Goal: Information Seeking & Learning: Learn about a topic

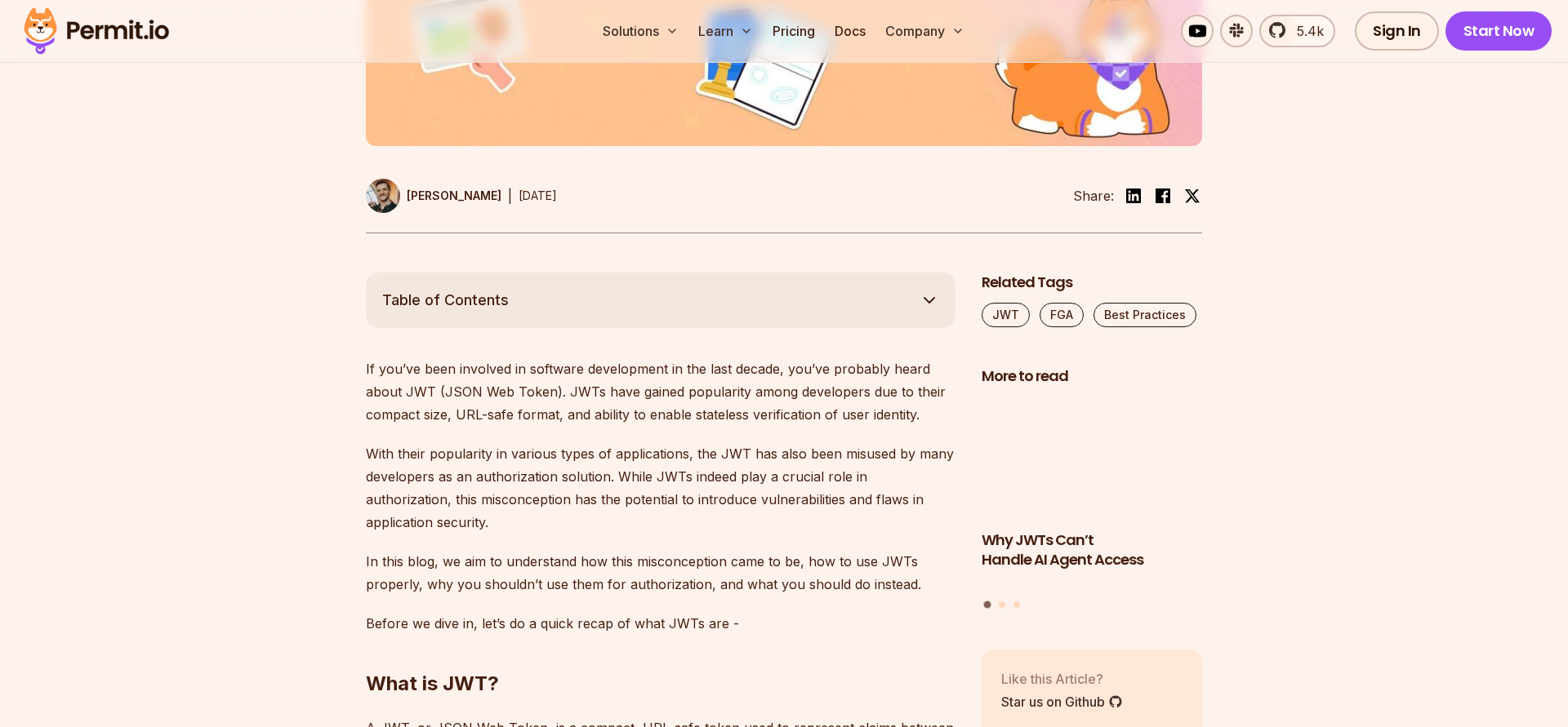
scroll to position [1023, 0]
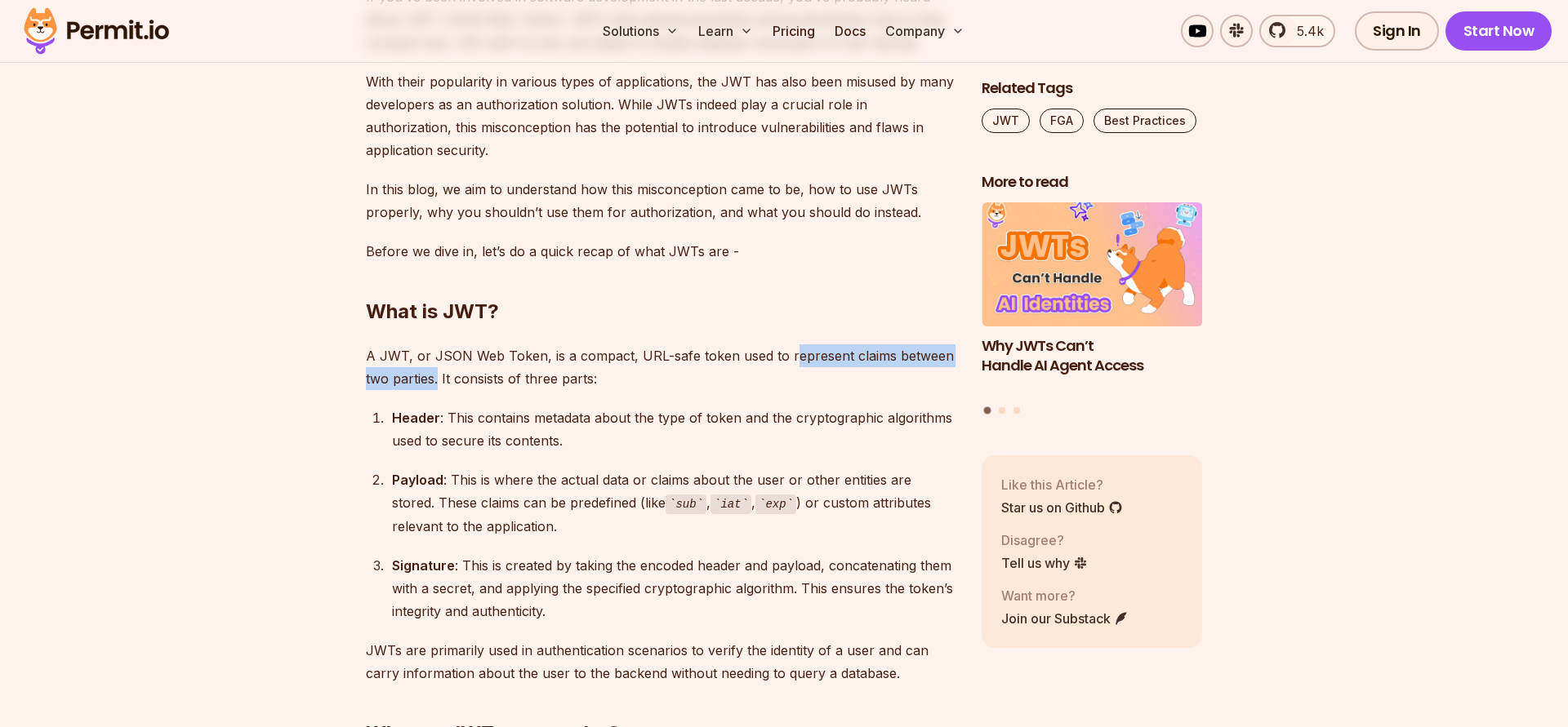
drag, startPoint x: 790, startPoint y: 356, endPoint x: 440, endPoint y: 386, distance: 351.3
click at [440, 386] on p "A JWT, or JSON Web Token, is a compact, URL-safe token used to represent claims…" at bounding box center [661, 367] width 590 height 45
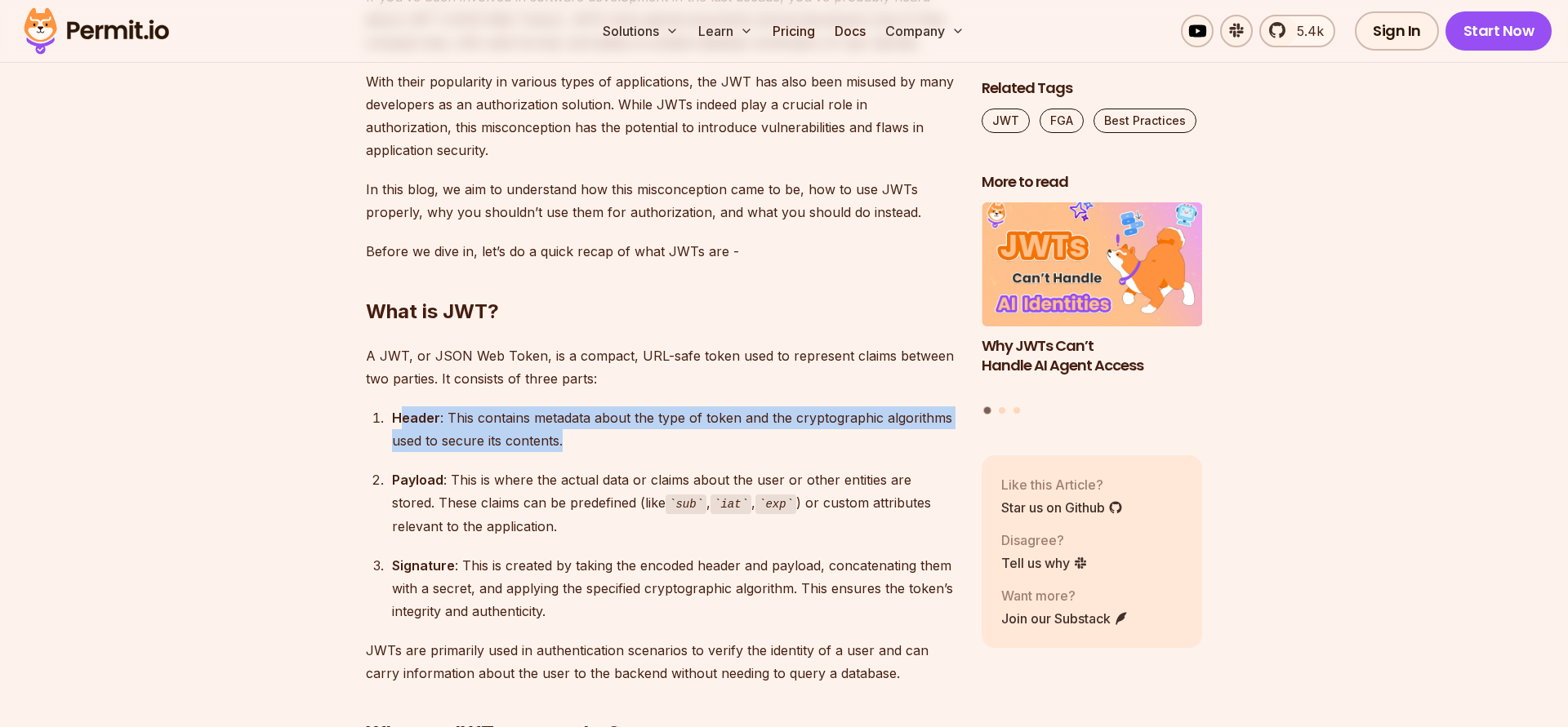
drag, startPoint x: 397, startPoint y: 420, endPoint x: 568, endPoint y: 439, distance: 172.1
click at [568, 439] on div "Header : This contains metadata about the type of token and the cryptographic a…" at bounding box center [673, 429] width 564 height 45
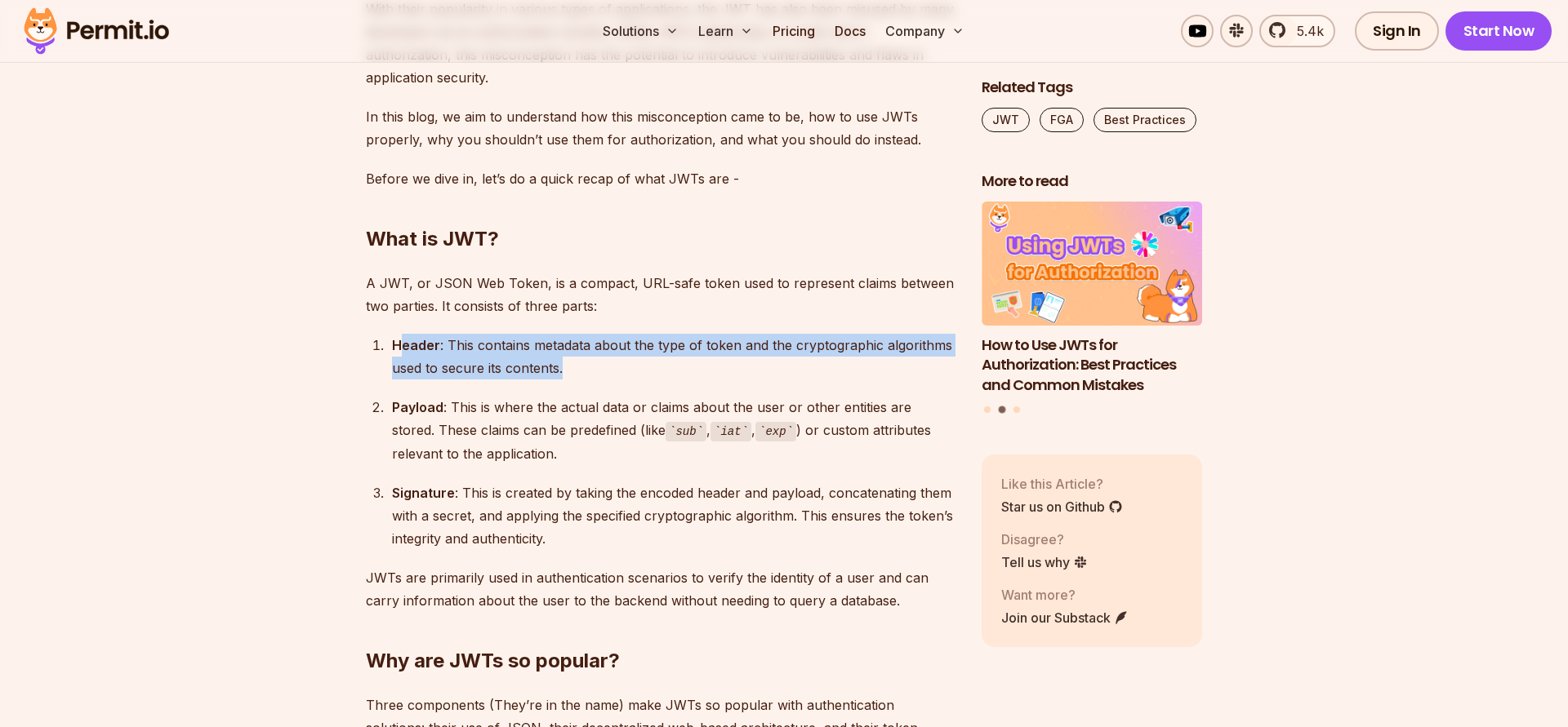
scroll to position [1117, 0]
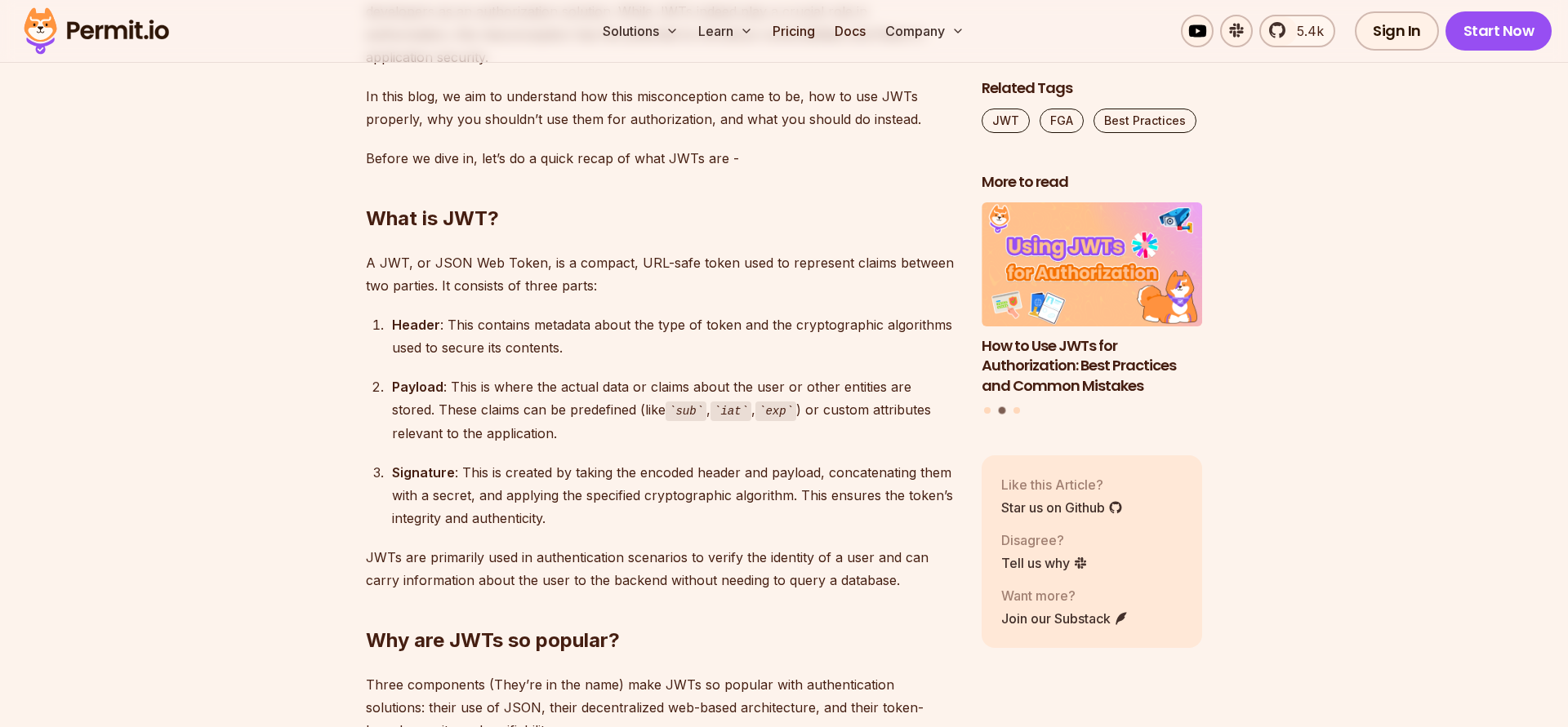
click at [421, 390] on strong "Payload" at bounding box center [417, 387] width 51 height 16
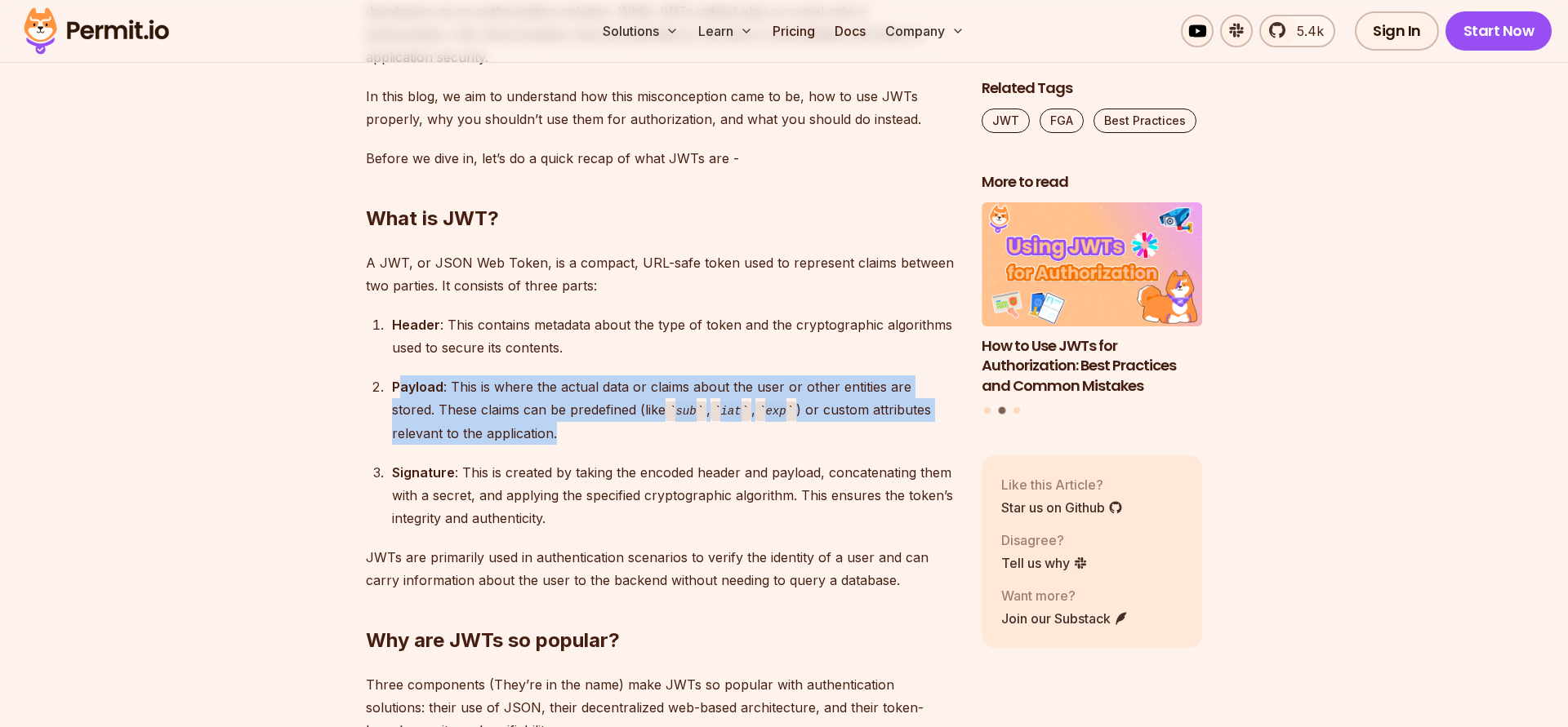
drag, startPoint x: 399, startPoint y: 395, endPoint x: 509, endPoint y: 432, distance: 116.1
click at [509, 432] on div "Payload : This is where the actual data or claims about the user or other entit…" at bounding box center [673, 410] width 564 height 69
click at [546, 415] on div "Payload : This is where the actual data or claims about the user or other entit…" at bounding box center [673, 410] width 564 height 69
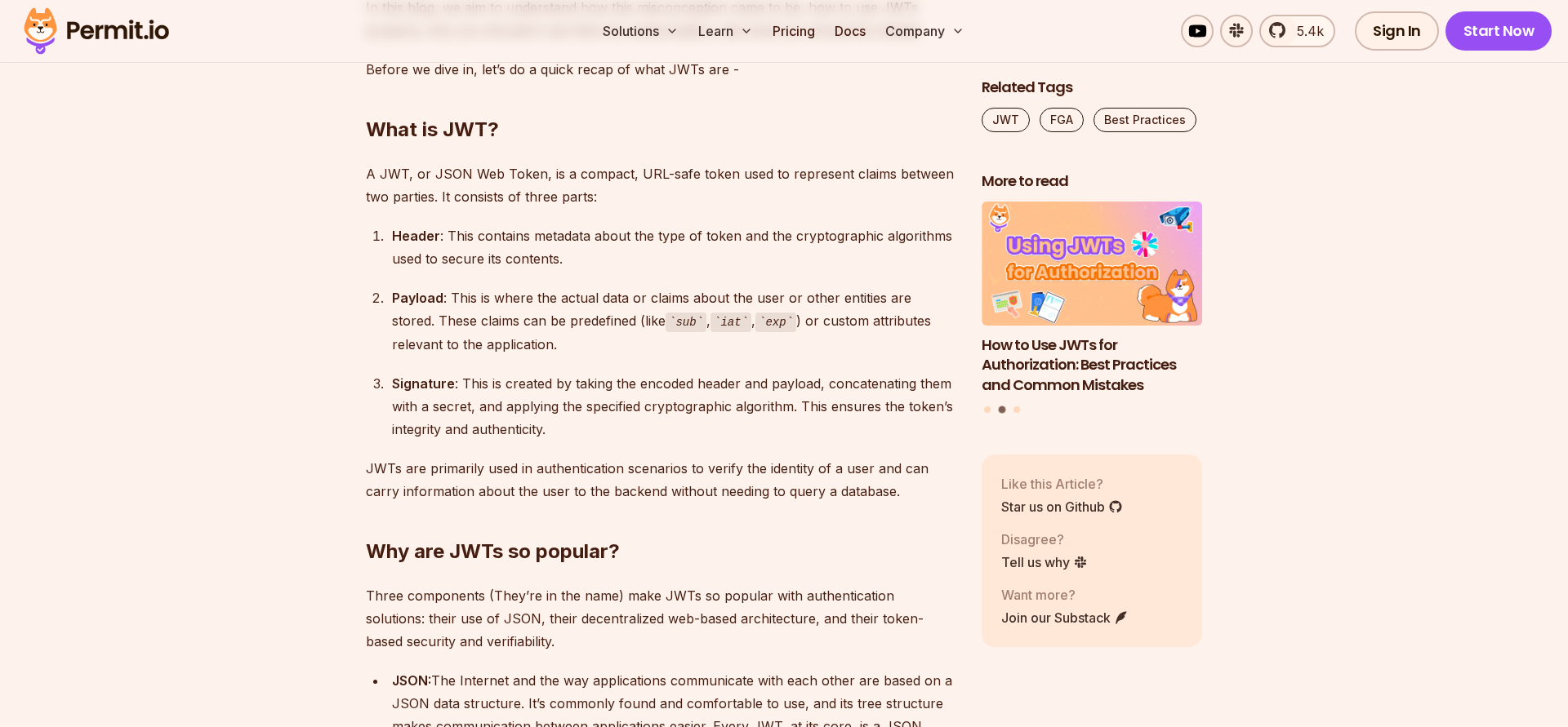
scroll to position [1303, 0]
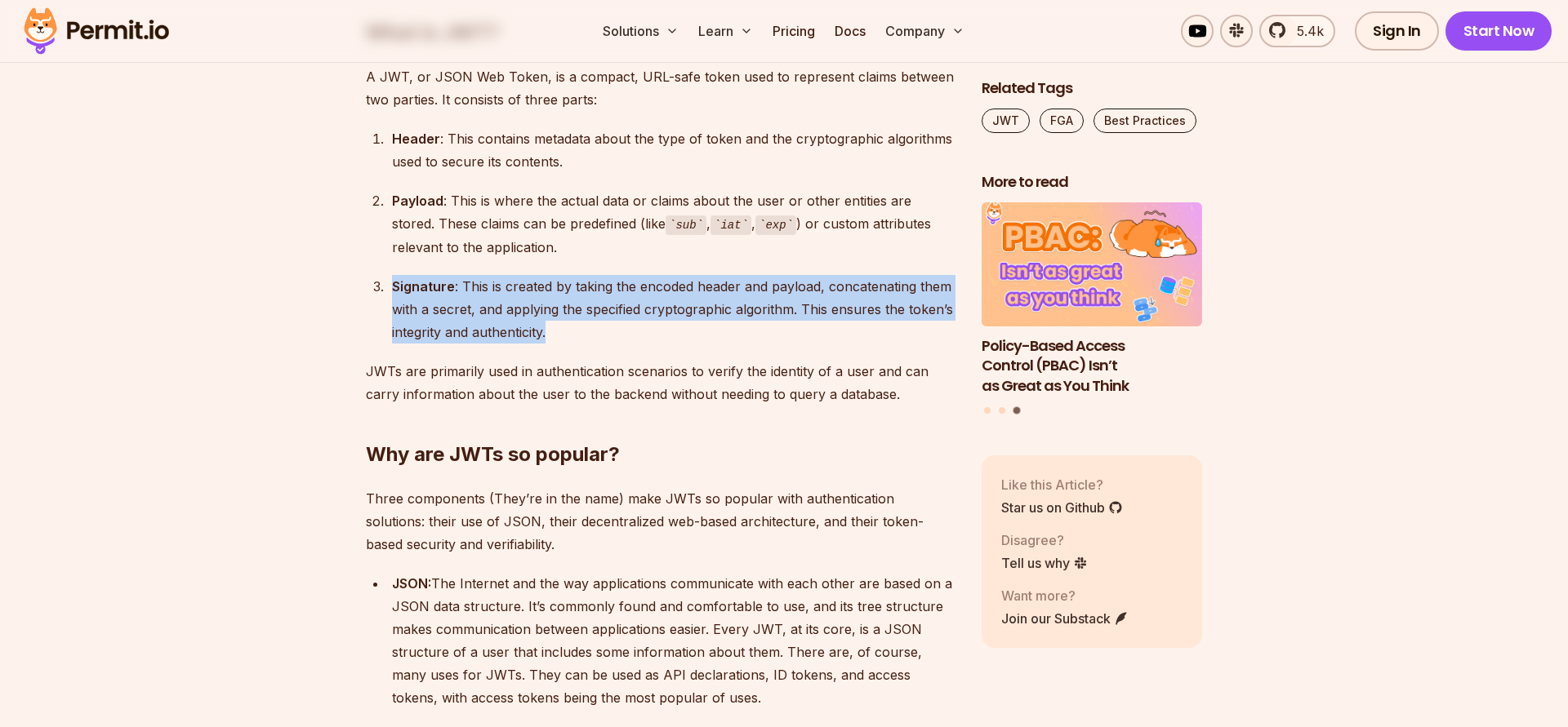
drag, startPoint x: 392, startPoint y: 283, endPoint x: 560, endPoint y: 339, distance: 177.1
click at [560, 339] on div "Signature : This is created by taking the encoded header and payload, concatena…" at bounding box center [673, 309] width 564 height 68
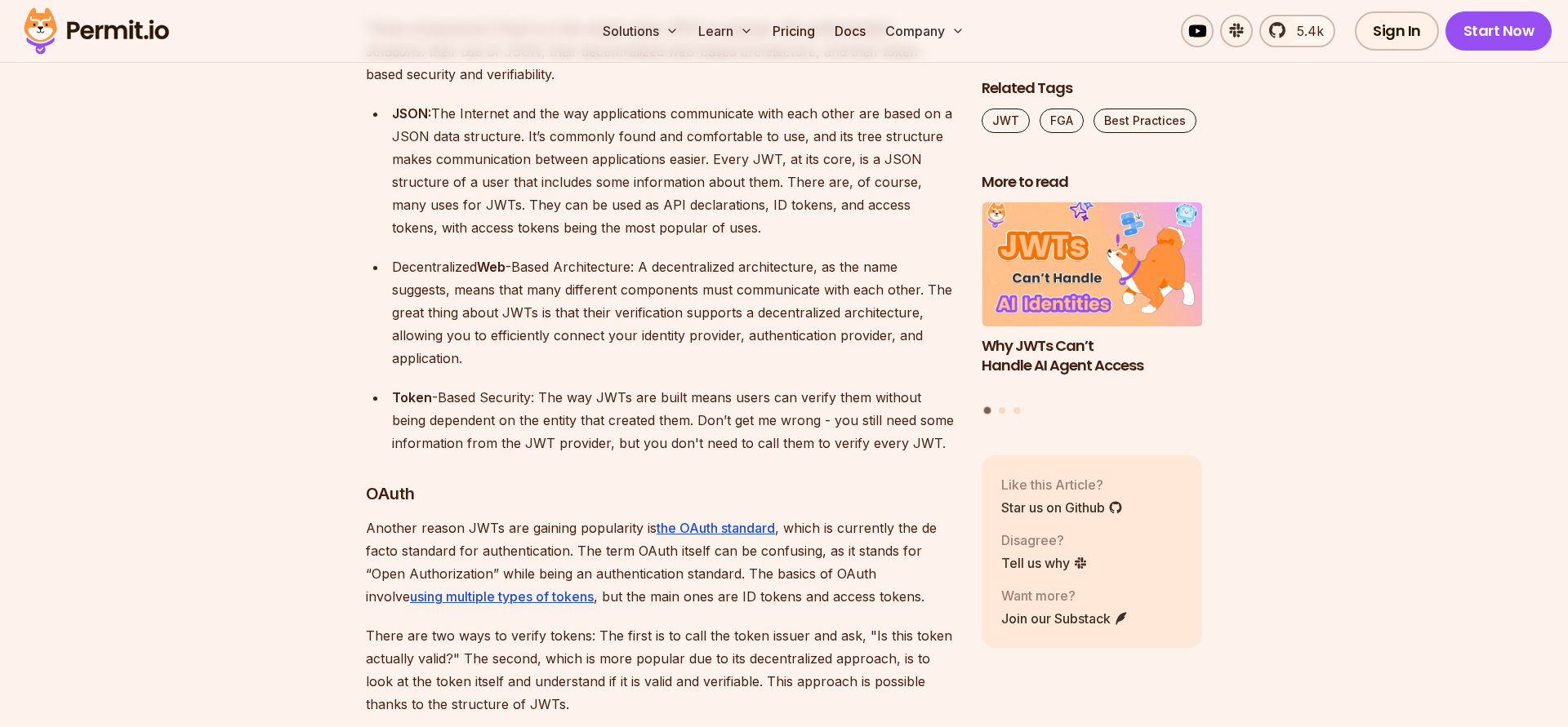
scroll to position [1675, 0]
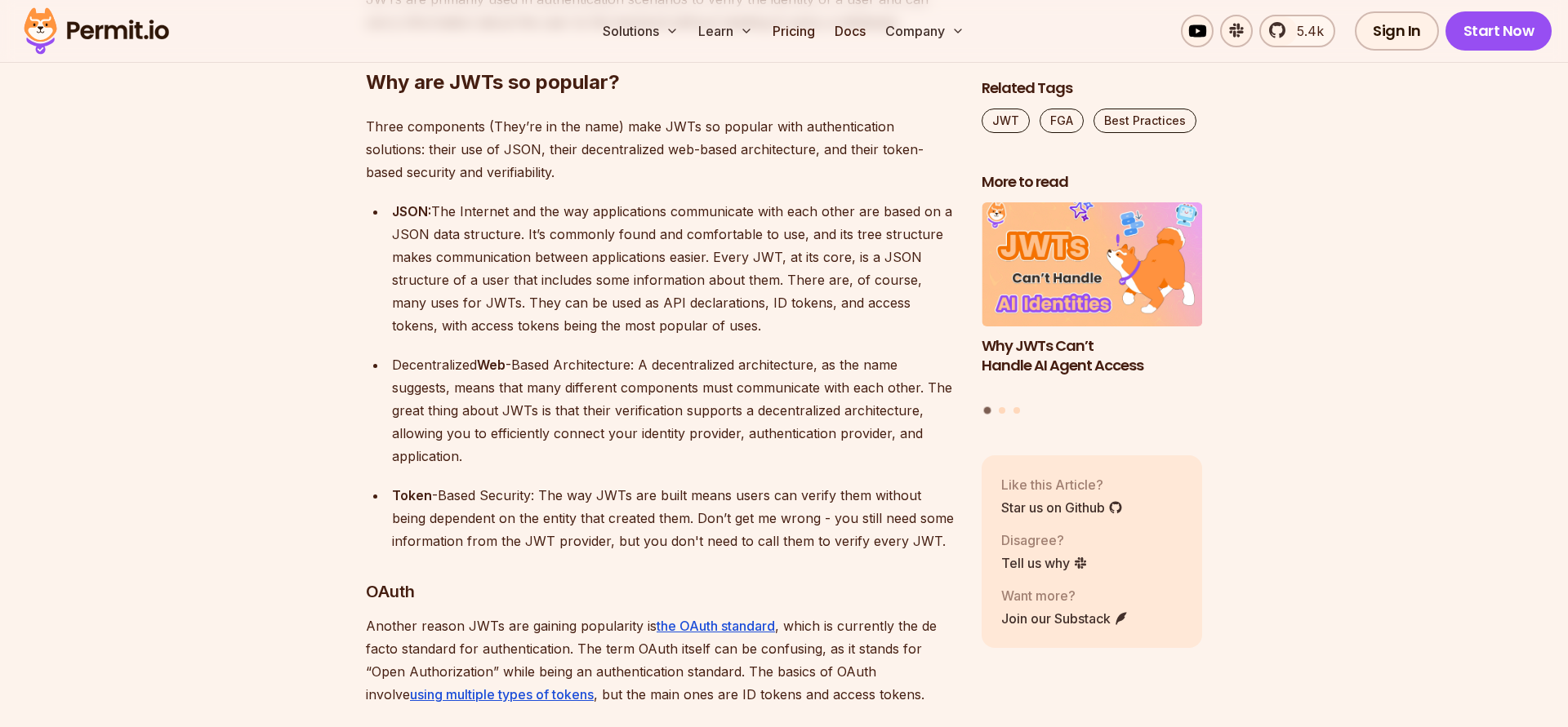
click at [442, 344] on ul "JSON: The Internet and the way applications communicate with each other are bas…" at bounding box center [661, 375] width 590 height 352
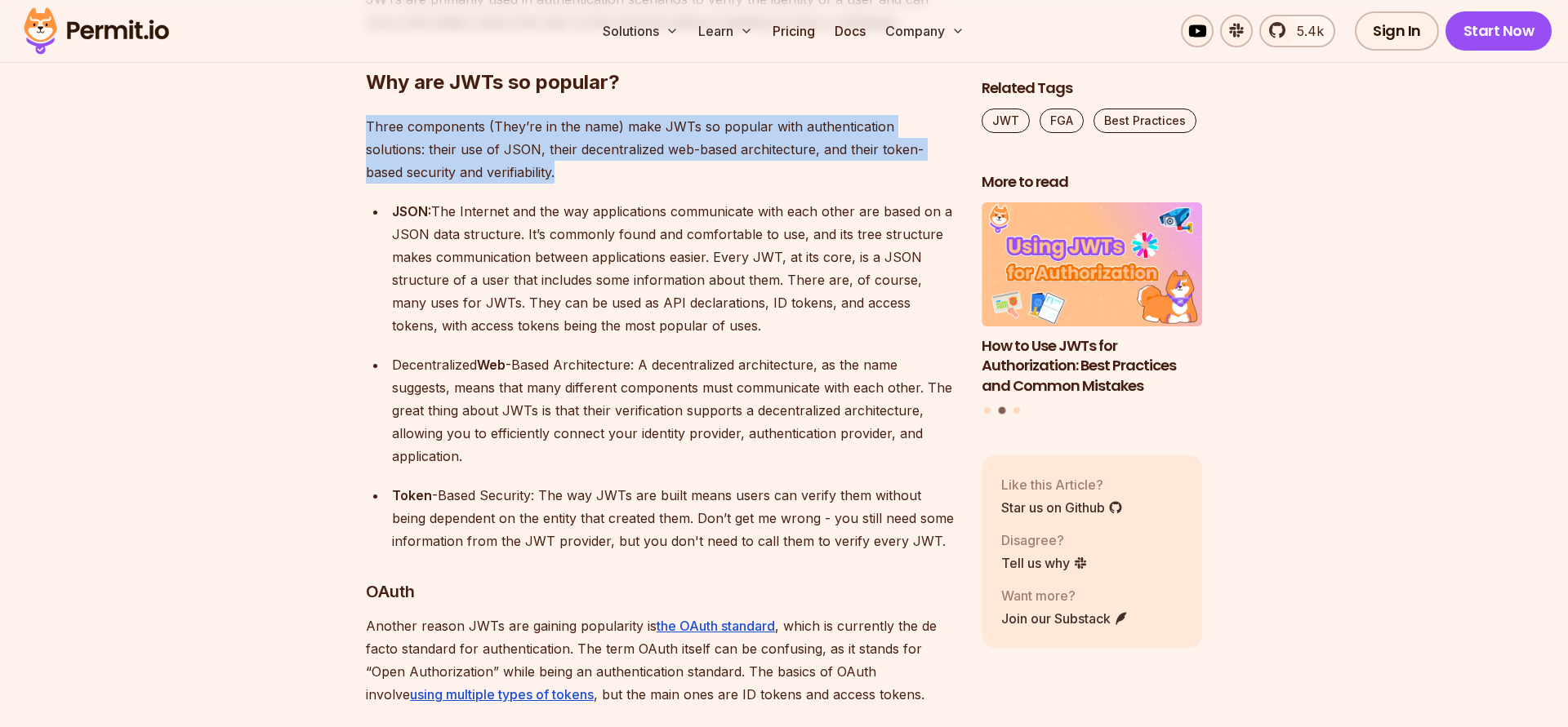
drag, startPoint x: 368, startPoint y: 127, endPoint x: 482, endPoint y: 166, distance: 120.5
click at [482, 166] on p "Three components (They’re in the name) make JWTs so popular with authentication…" at bounding box center [661, 149] width 590 height 68
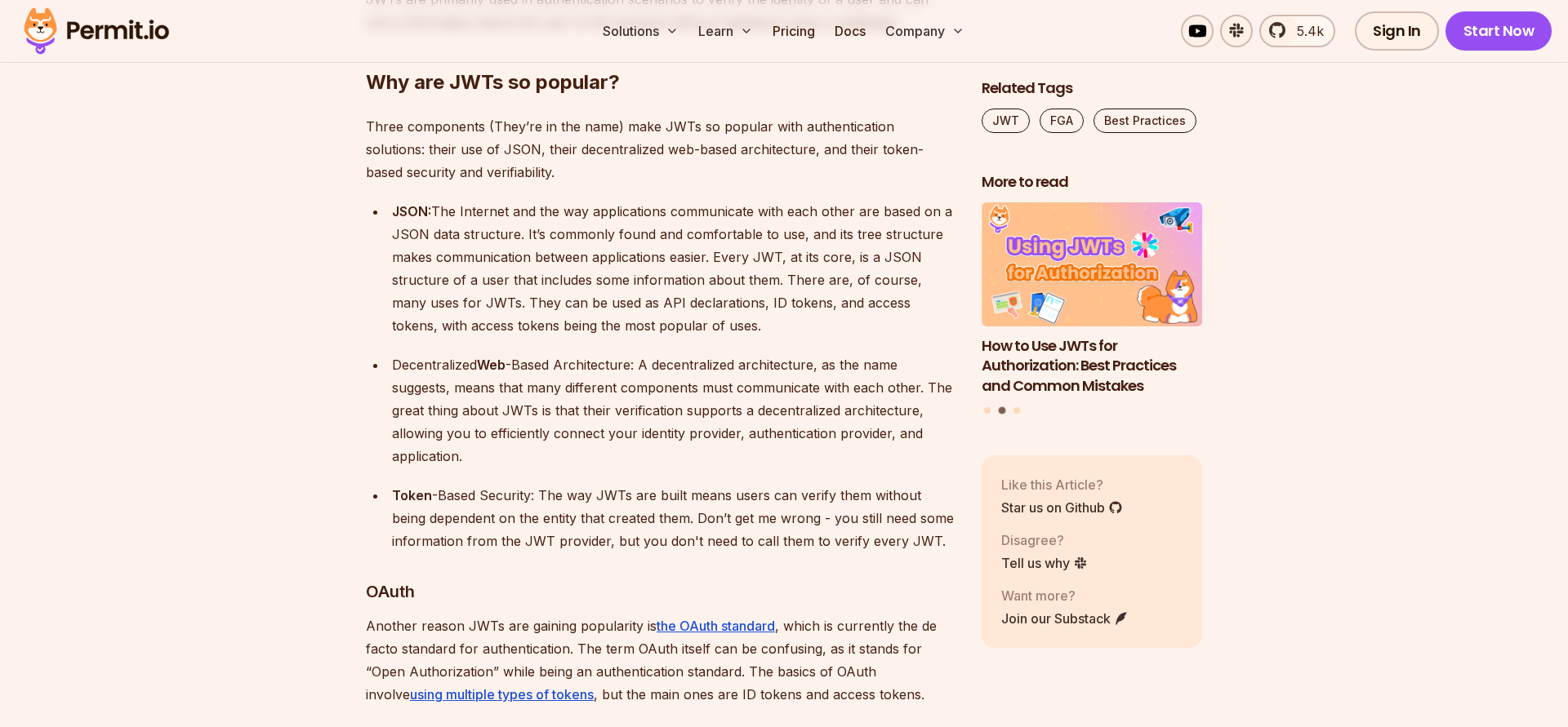
click at [499, 290] on div "JSON: The Internet and the way applications communicate with each other are bas…" at bounding box center [673, 268] width 564 height 137
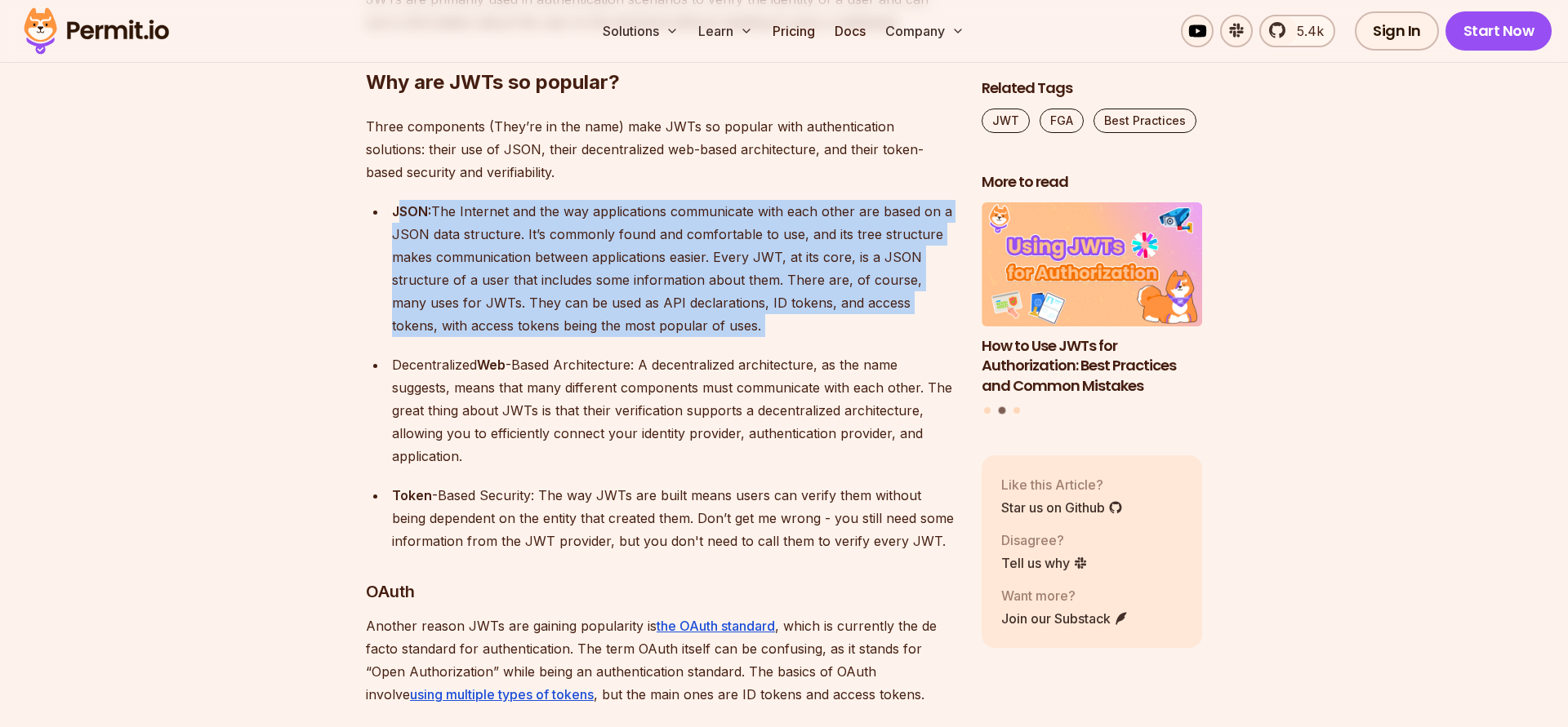
drag, startPoint x: 396, startPoint y: 213, endPoint x: 704, endPoint y: 351, distance: 337.5
click at [704, 351] on ul "JSON: The Internet and the way applications communicate with each other are bas…" at bounding box center [661, 375] width 590 height 352
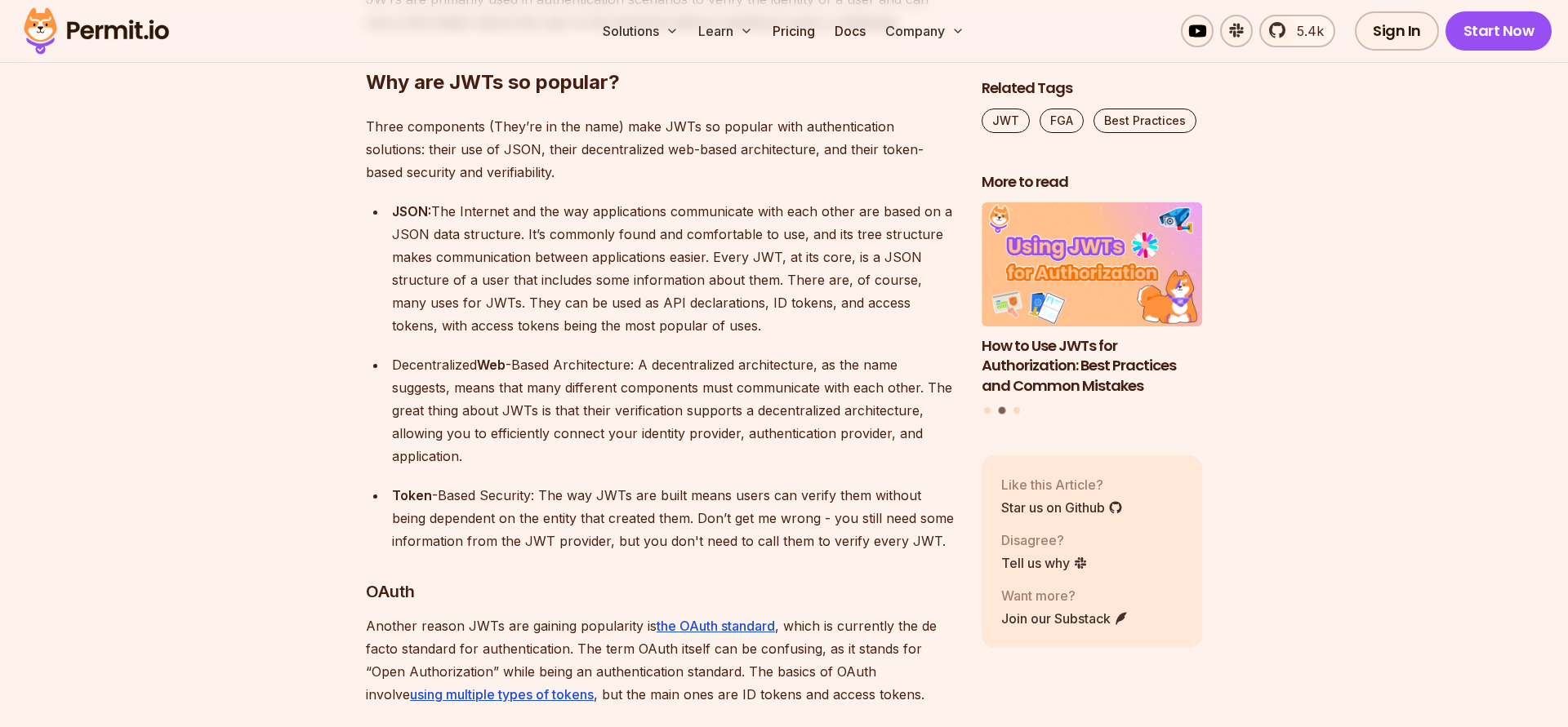
click at [618, 394] on div "Decentralized Web -Based Architecture: A decentralized architecture, as the nam…" at bounding box center [673, 410] width 564 height 115
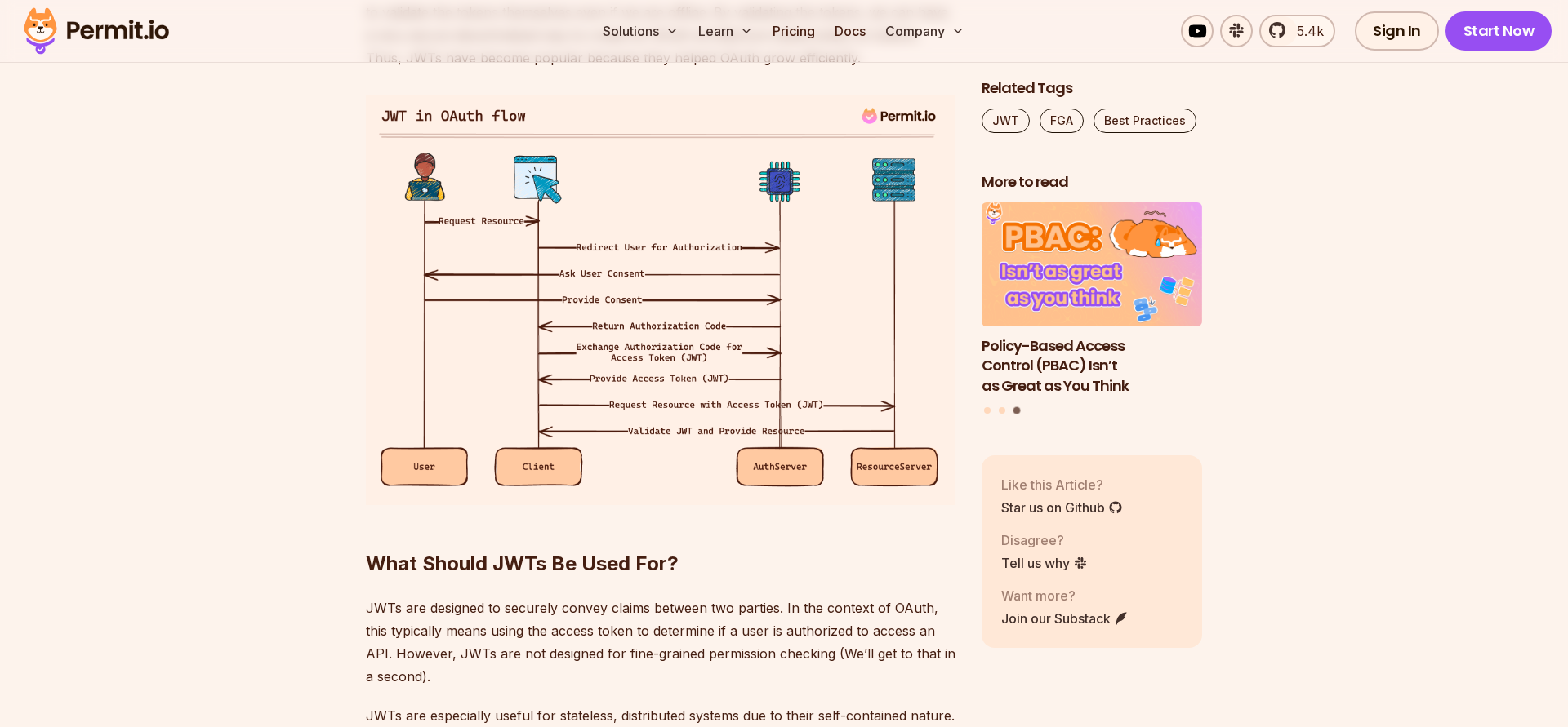
scroll to position [2885, 0]
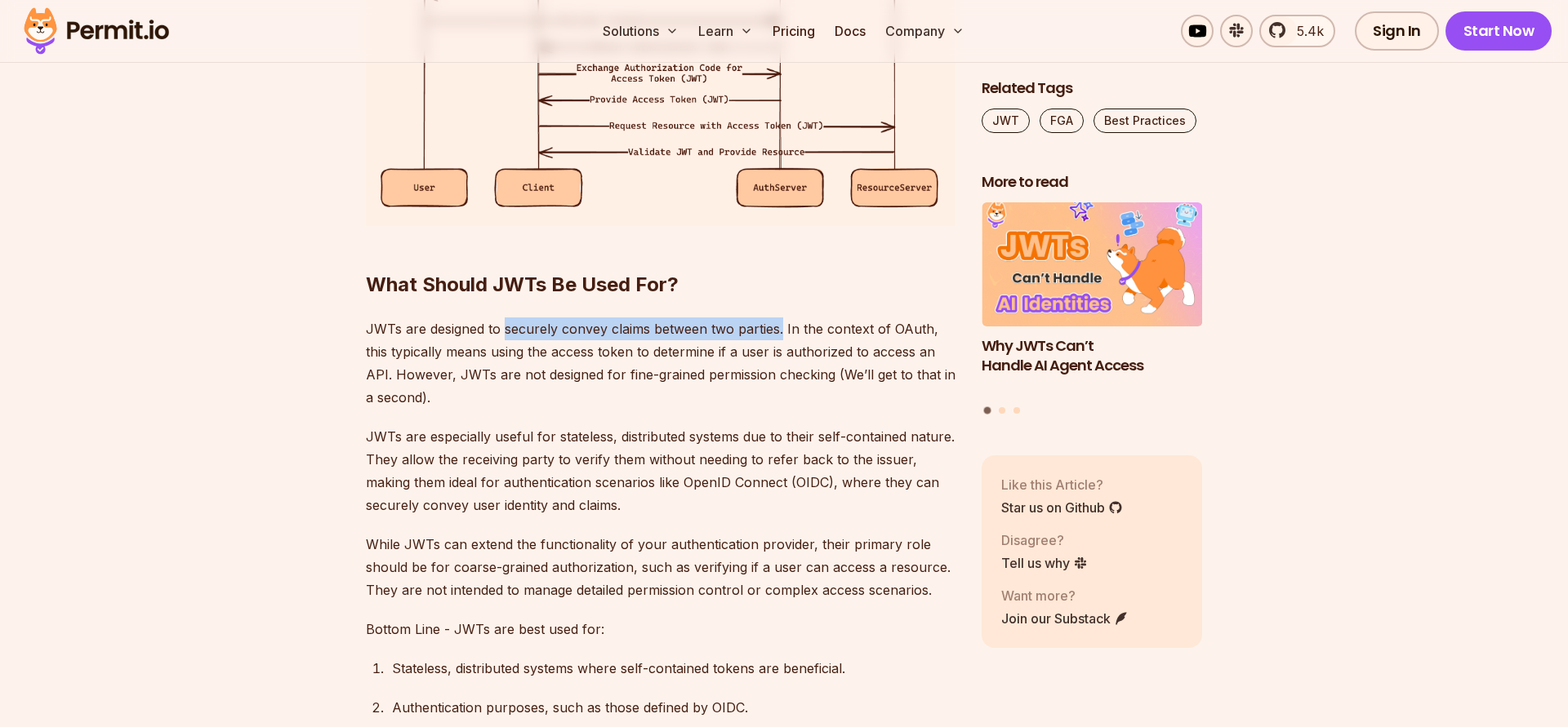
drag, startPoint x: 503, startPoint y: 327, endPoint x: 780, endPoint y: 326, distance: 277.0
click at [780, 326] on p "JWTs are designed to securely convey claims between two parties. In the context…" at bounding box center [661, 363] width 590 height 91
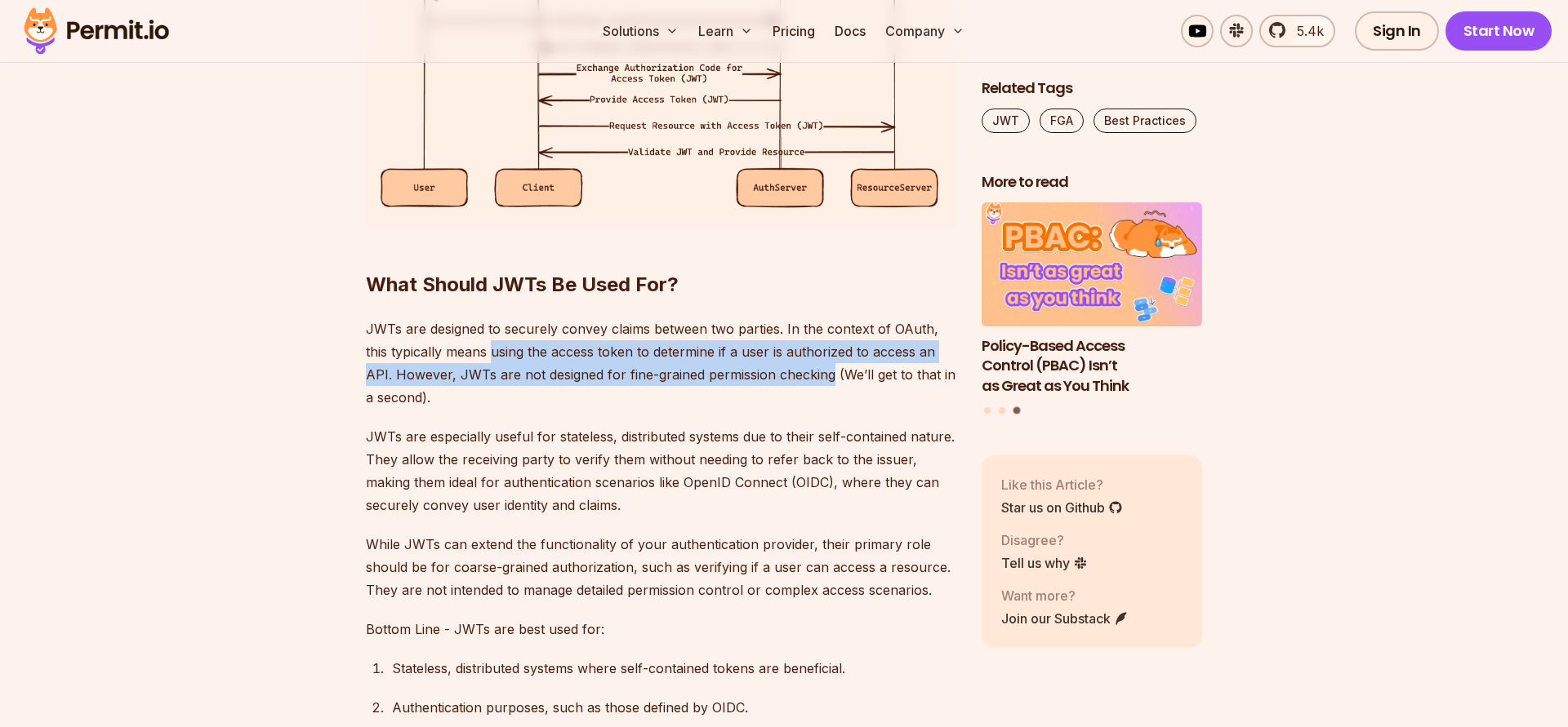
drag, startPoint x: 520, startPoint y: 355, endPoint x: 830, endPoint y: 384, distance: 311.4
click at [830, 384] on p "JWTs are designed to securely convey claims between two parties. In the context…" at bounding box center [661, 363] width 590 height 91
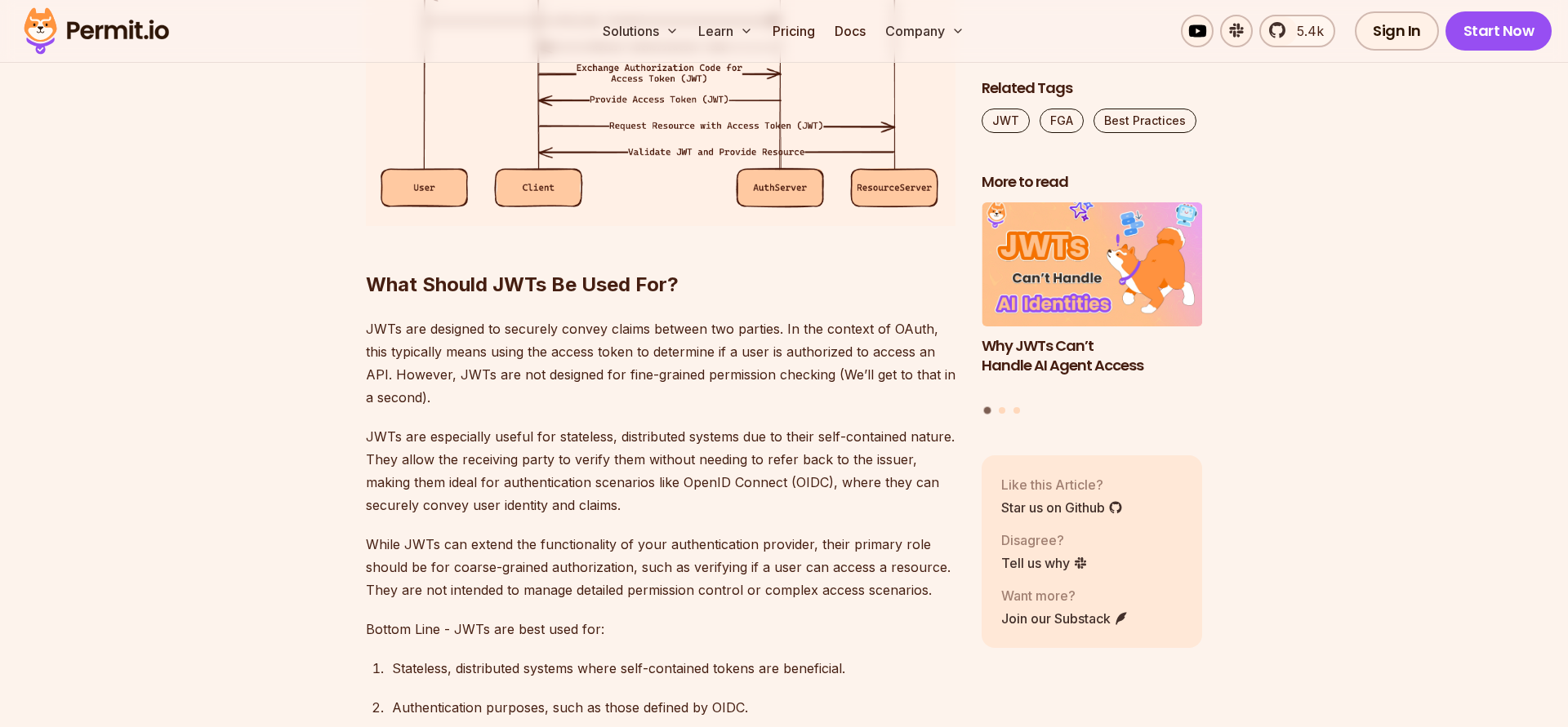
click at [872, 377] on p "JWTs are designed to securely convey claims between two parties. In the context…" at bounding box center [661, 363] width 590 height 91
drag, startPoint x: 840, startPoint y: 374, endPoint x: 422, endPoint y: 394, distance: 418.5
click at [422, 394] on p "JWTs are designed to securely convey claims between two parties. In the context…" at bounding box center [661, 363] width 590 height 91
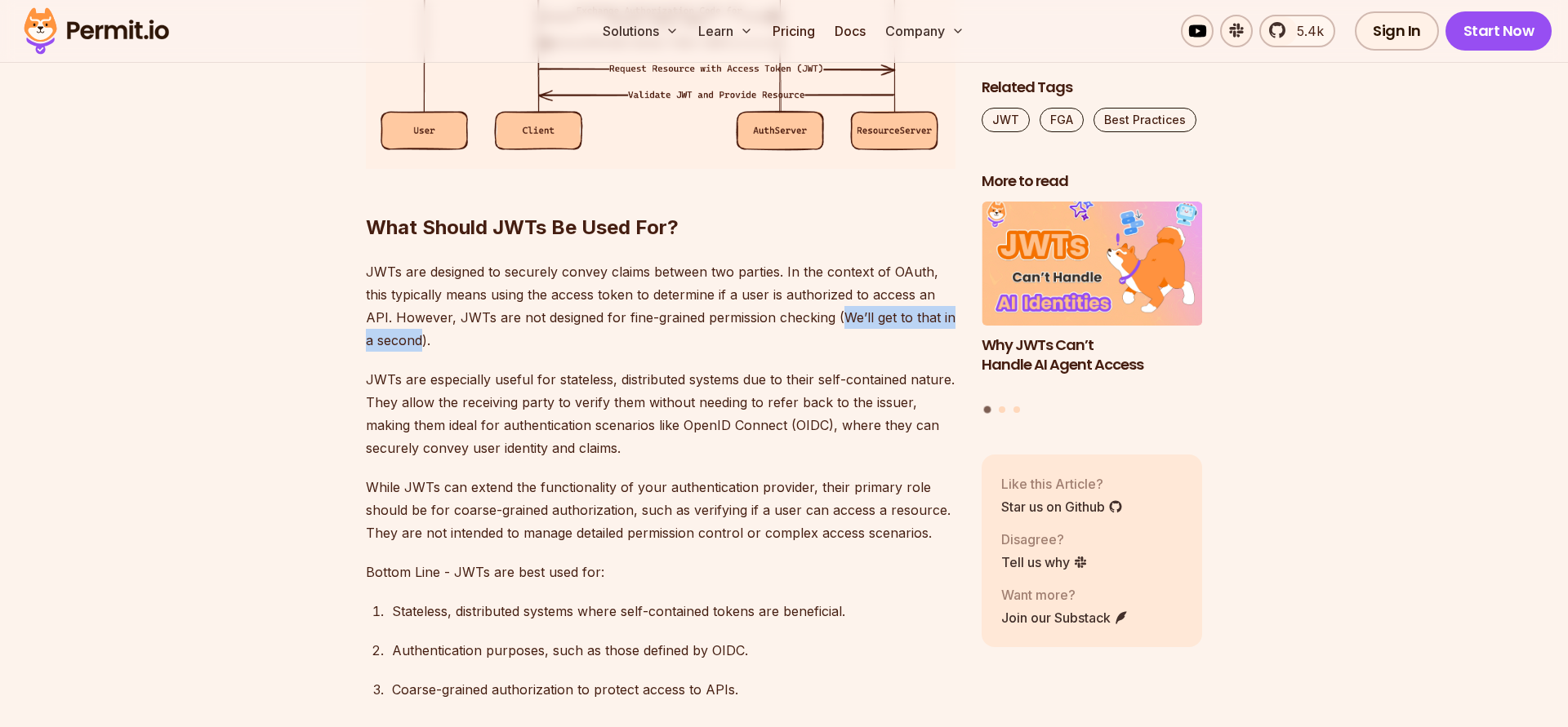
scroll to position [2978, 0]
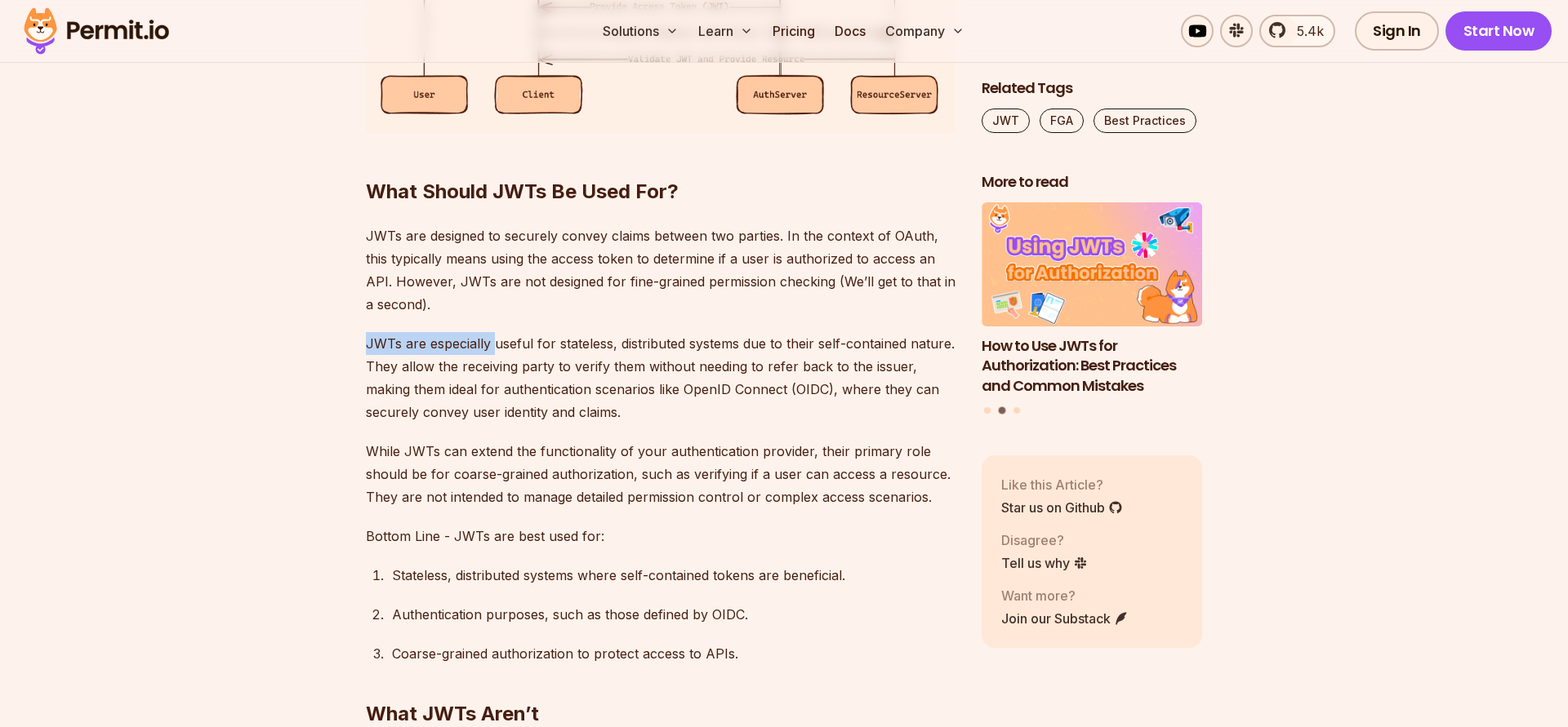
drag, startPoint x: 367, startPoint y: 347, endPoint x: 495, endPoint y: 351, distance: 128.1
click at [495, 351] on p "JWTs are especially useful for stateless, distributed systems due to their self…" at bounding box center [661, 377] width 590 height 91
click at [532, 346] on p "JWTs are especially useful for stateless, distributed systems due to their self…" at bounding box center [661, 377] width 590 height 91
drag, startPoint x: 490, startPoint y: 343, endPoint x: 619, endPoint y: 344, distance: 129.0
click at [619, 344] on p "JWTs are especially useful for stateless, distributed systems due to their self…" at bounding box center [661, 377] width 590 height 91
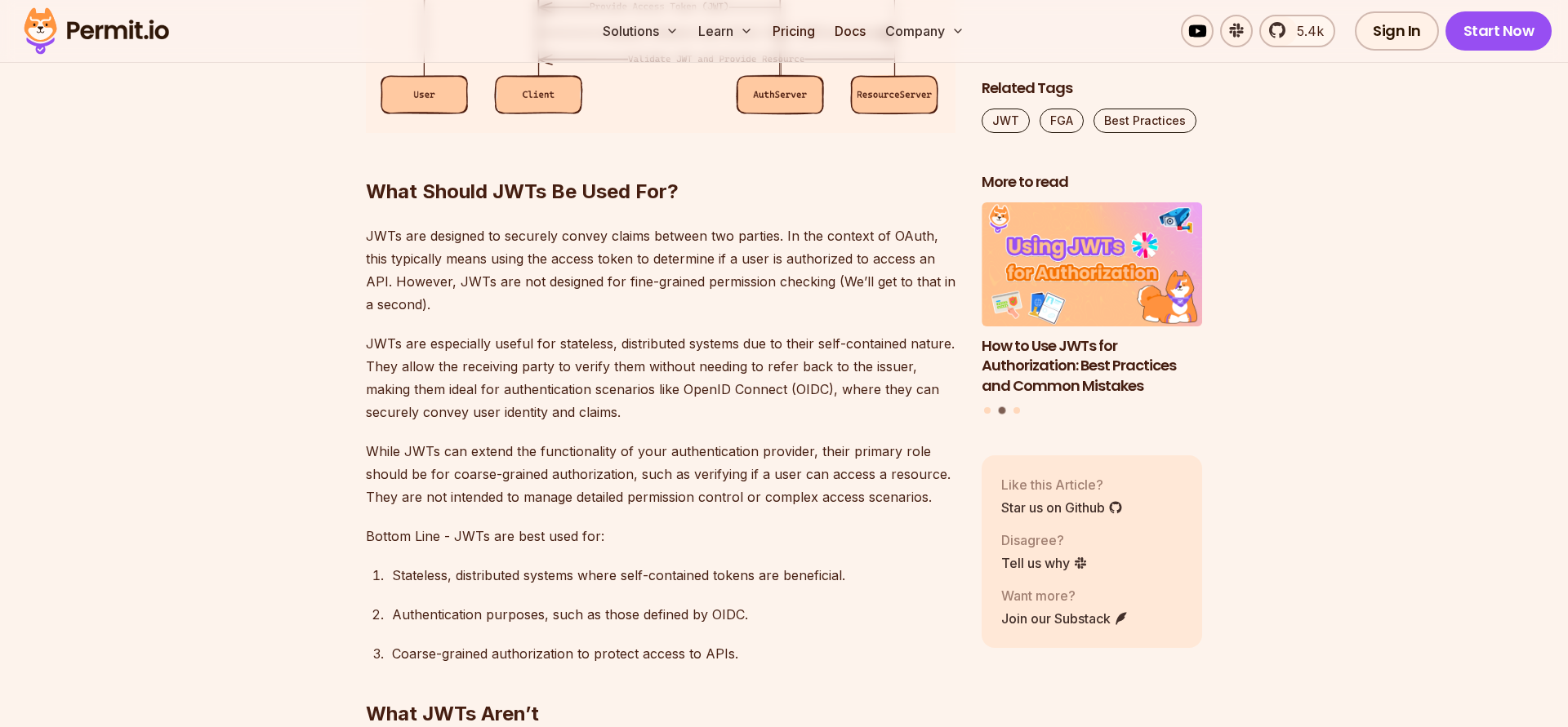
click at [608, 353] on p "JWTs are especially useful for stateless, distributed systems due to their self…" at bounding box center [661, 377] width 590 height 91
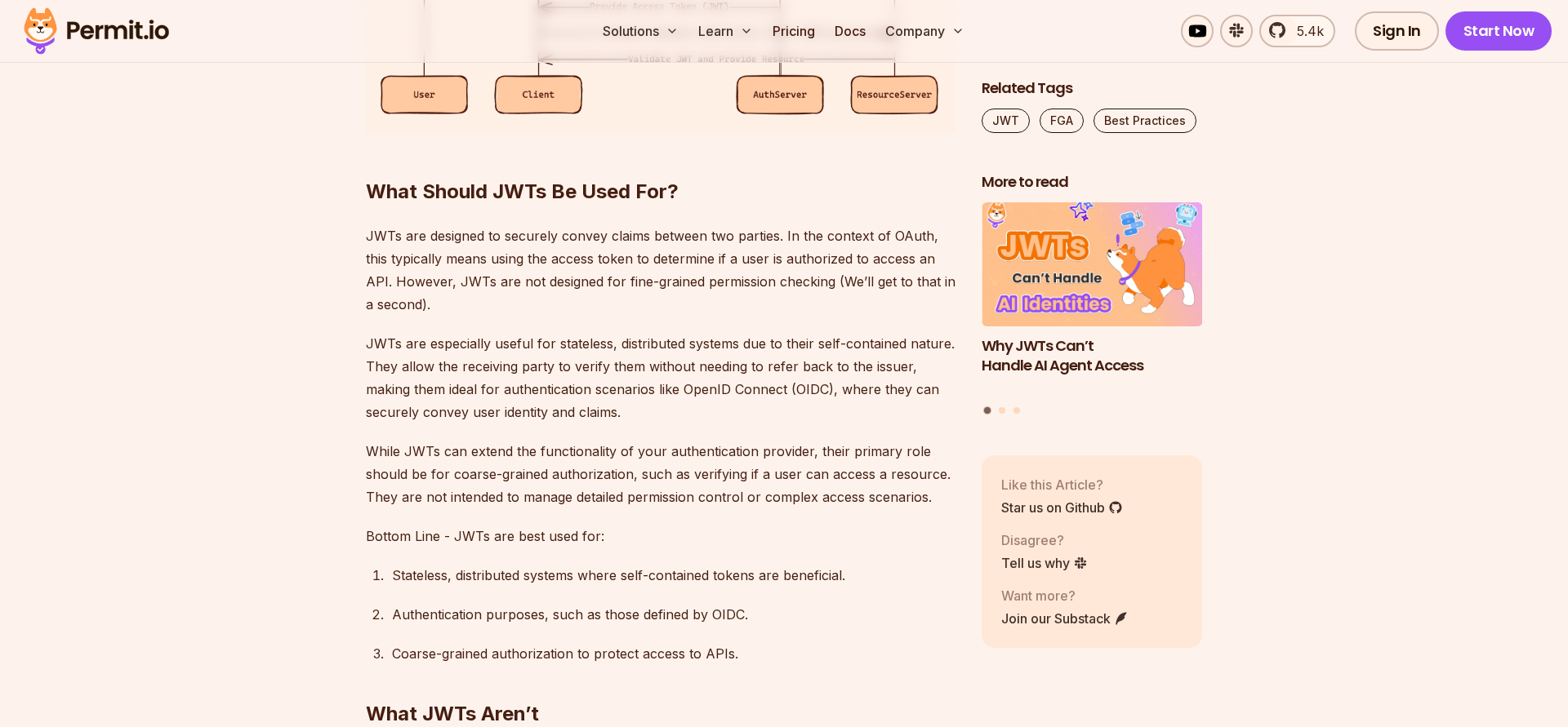
scroll to position [3071, 0]
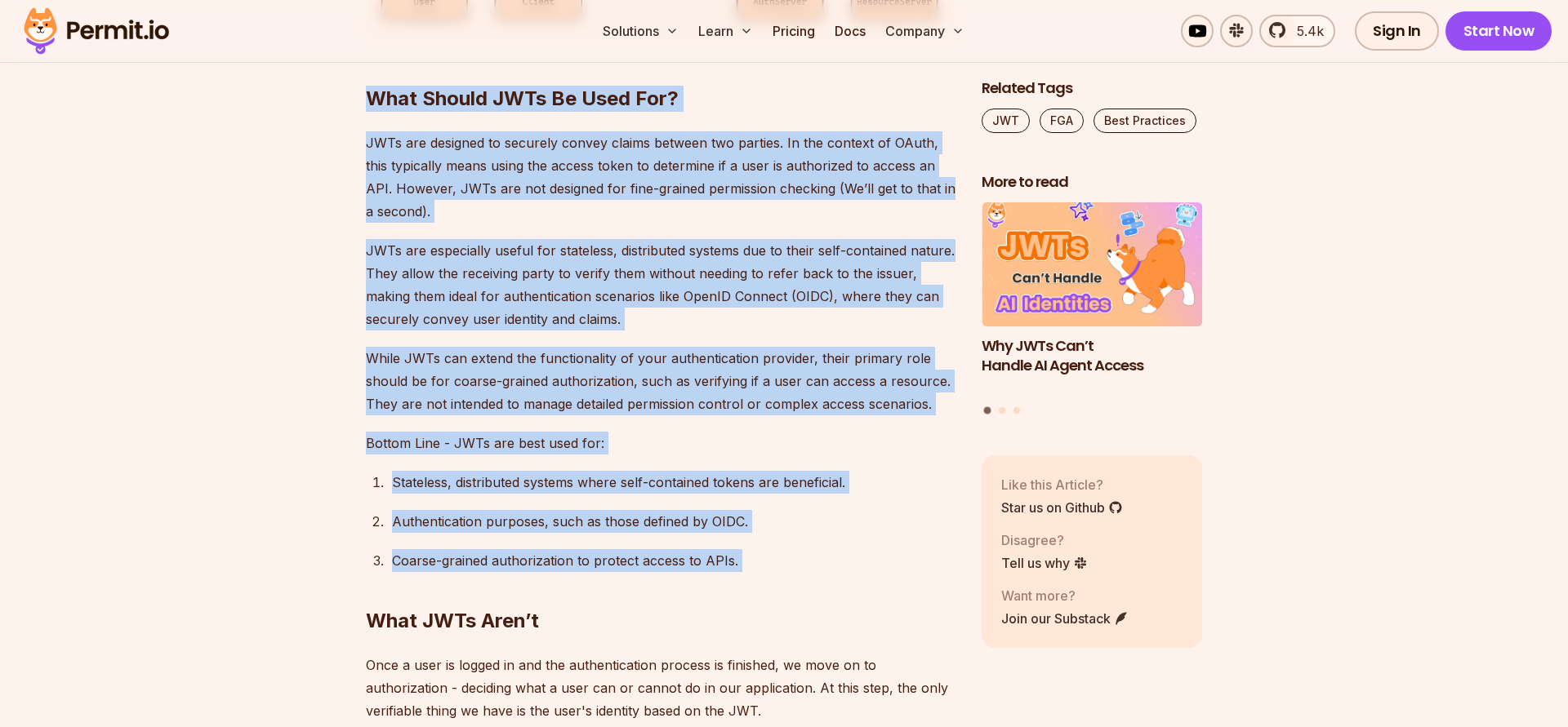
drag, startPoint x: 369, startPoint y: 90, endPoint x: 738, endPoint y: 564, distance: 600.7
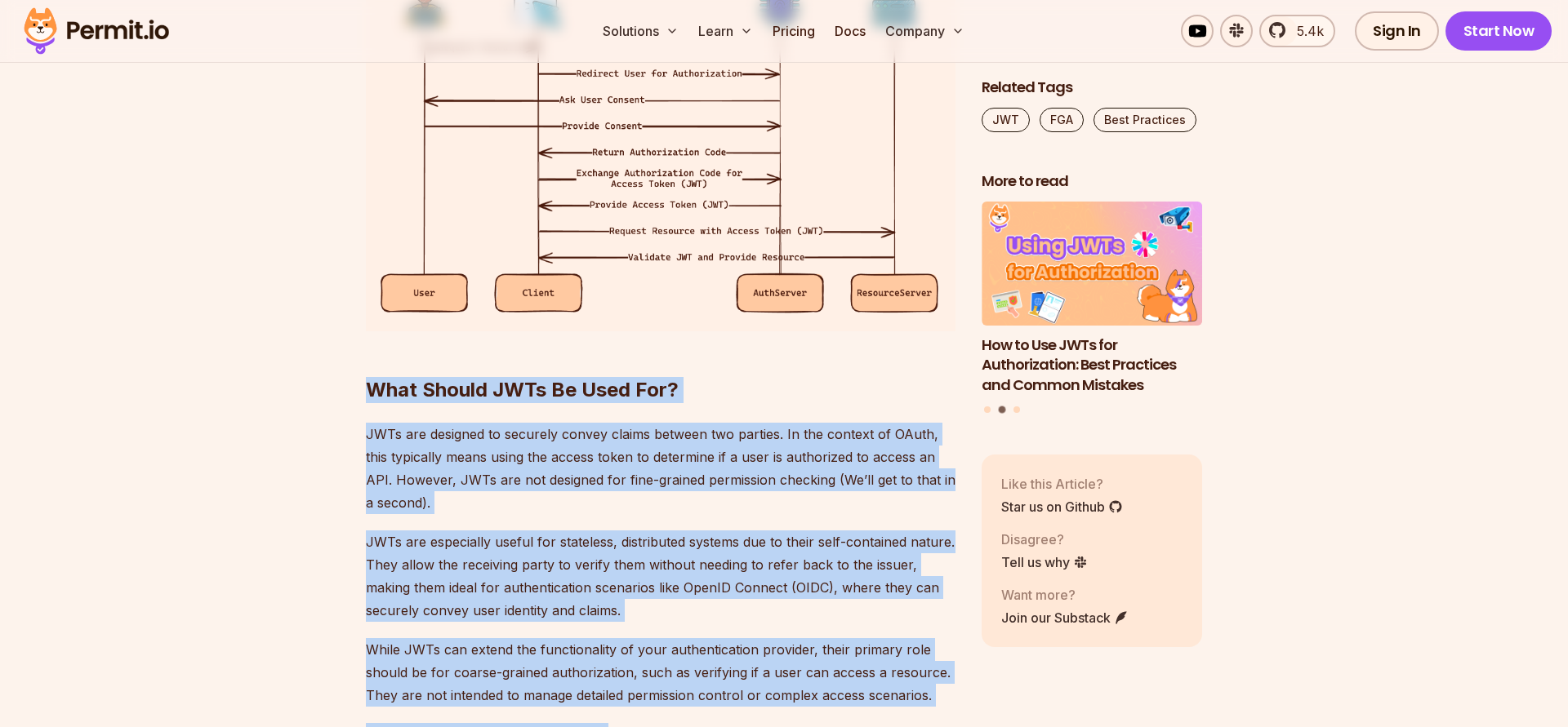
scroll to position [2978, 0]
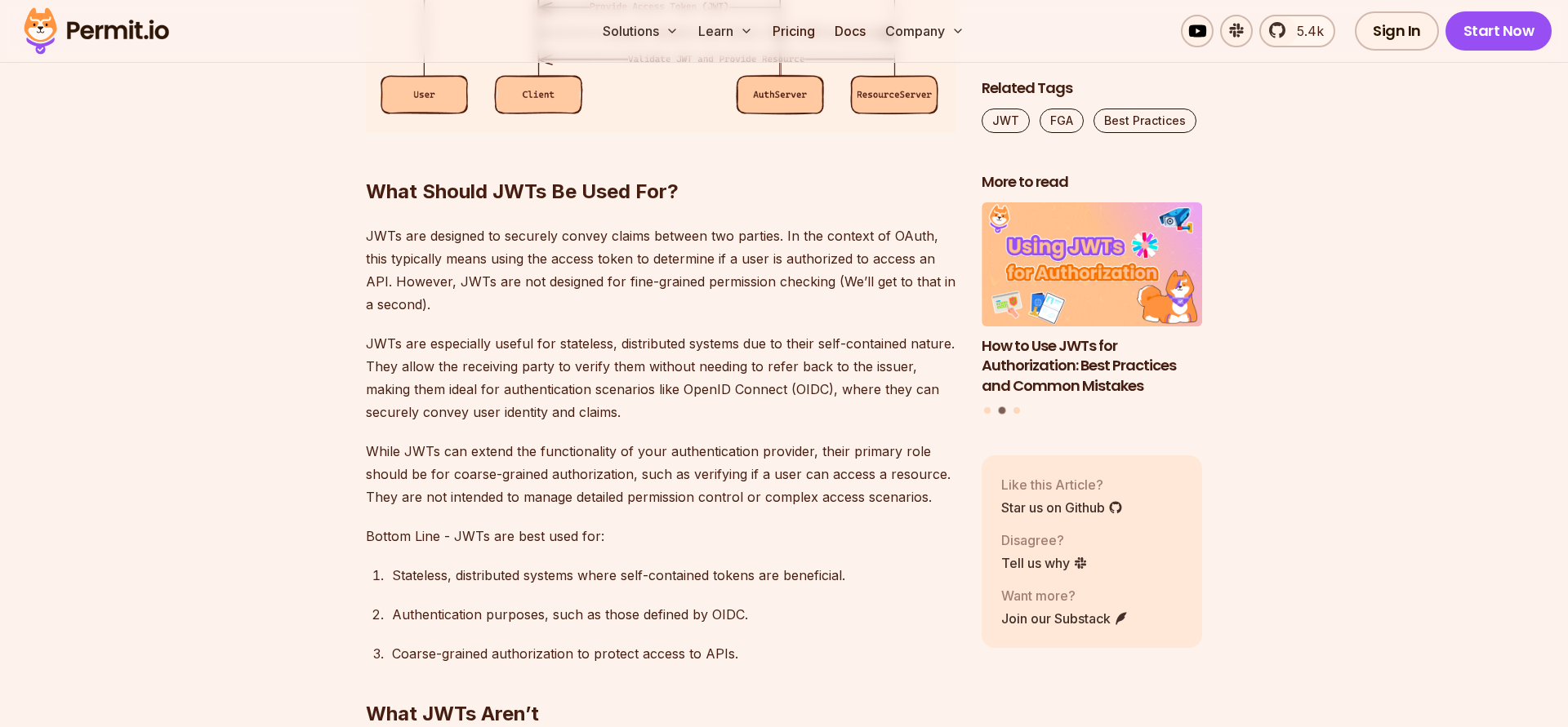
click at [835, 643] on h2 "What JWTs Aren’t" at bounding box center [661, 681] width 590 height 91
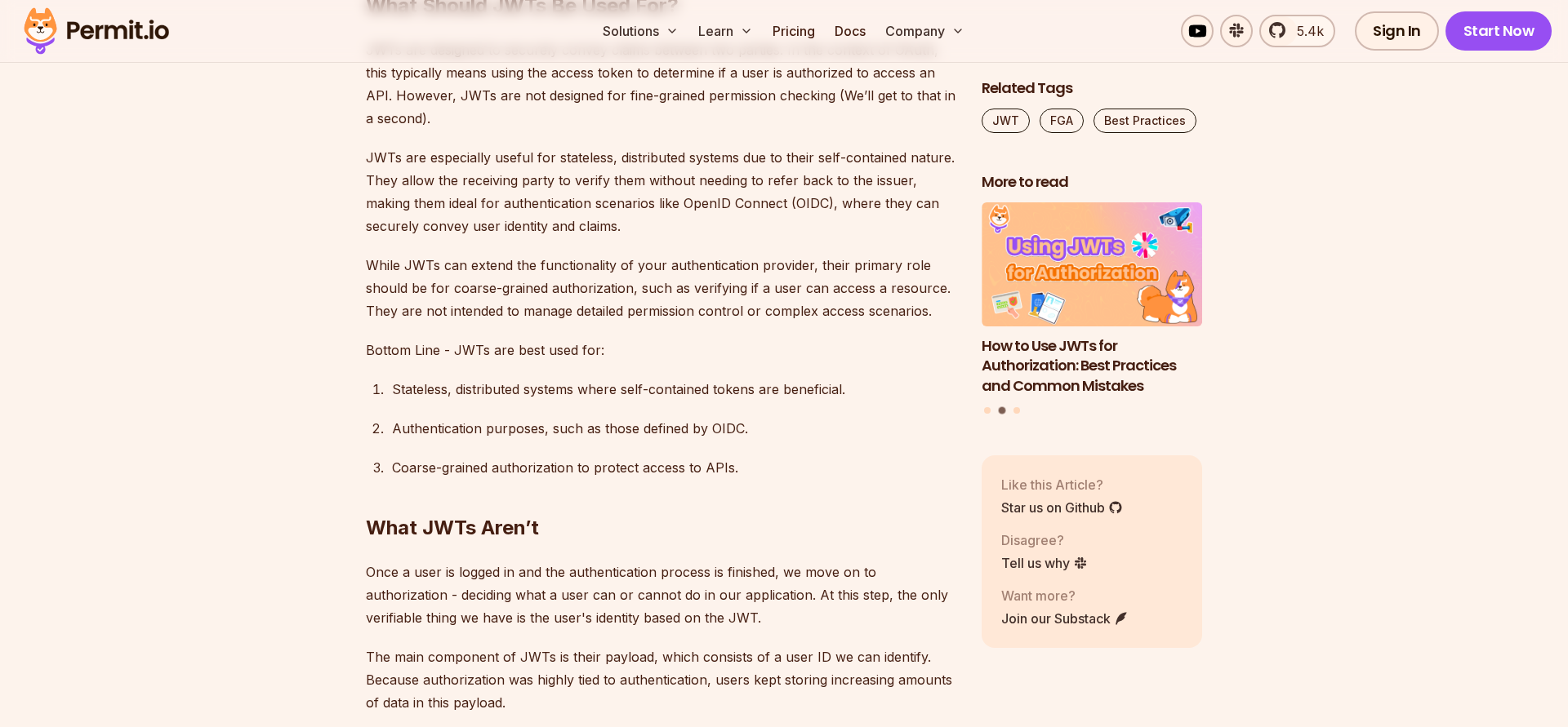
scroll to position [3071, 0]
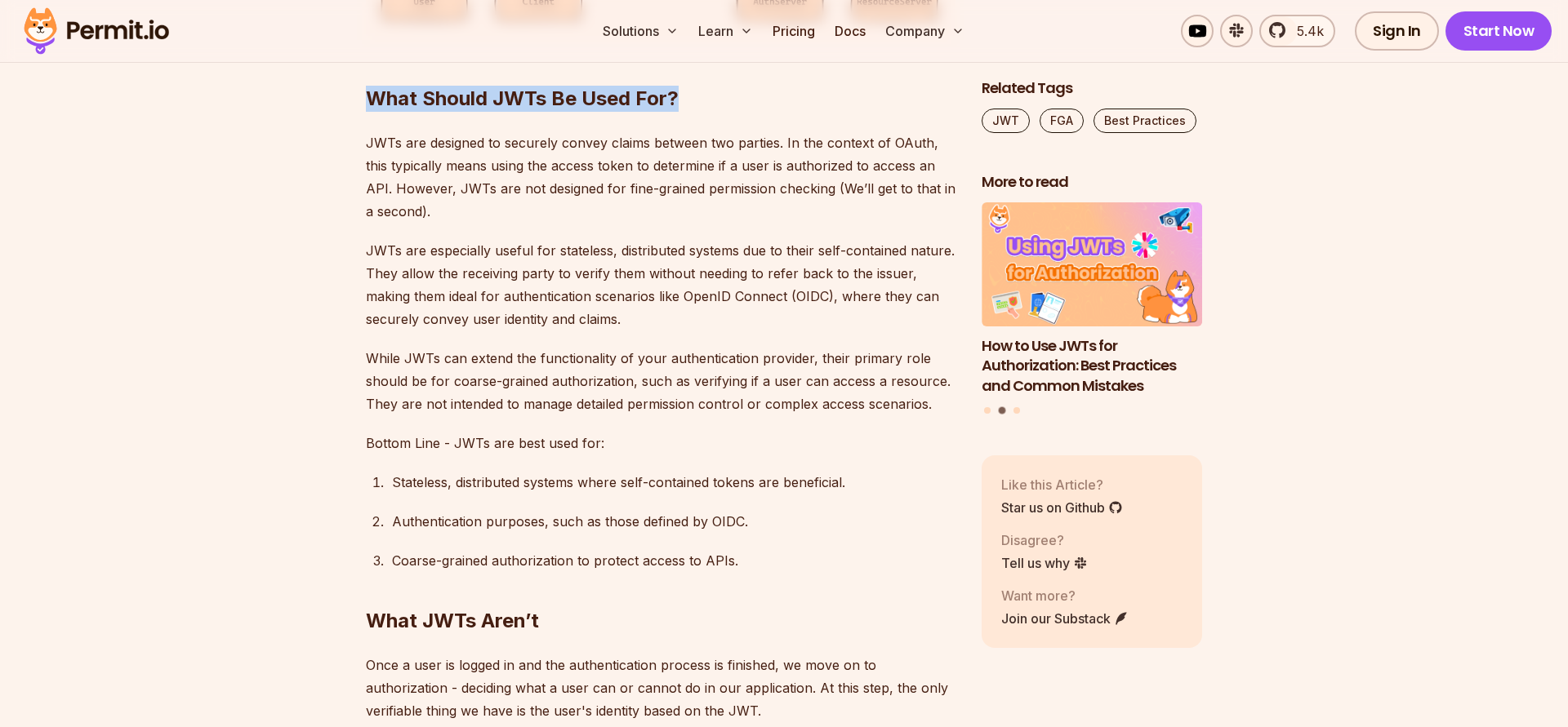
drag, startPoint x: 367, startPoint y: 99, endPoint x: 701, endPoint y: 100, distance: 334.0
click at [701, 100] on h2 "What Should JWTs Be Used For?" at bounding box center [661, 66] width 590 height 91
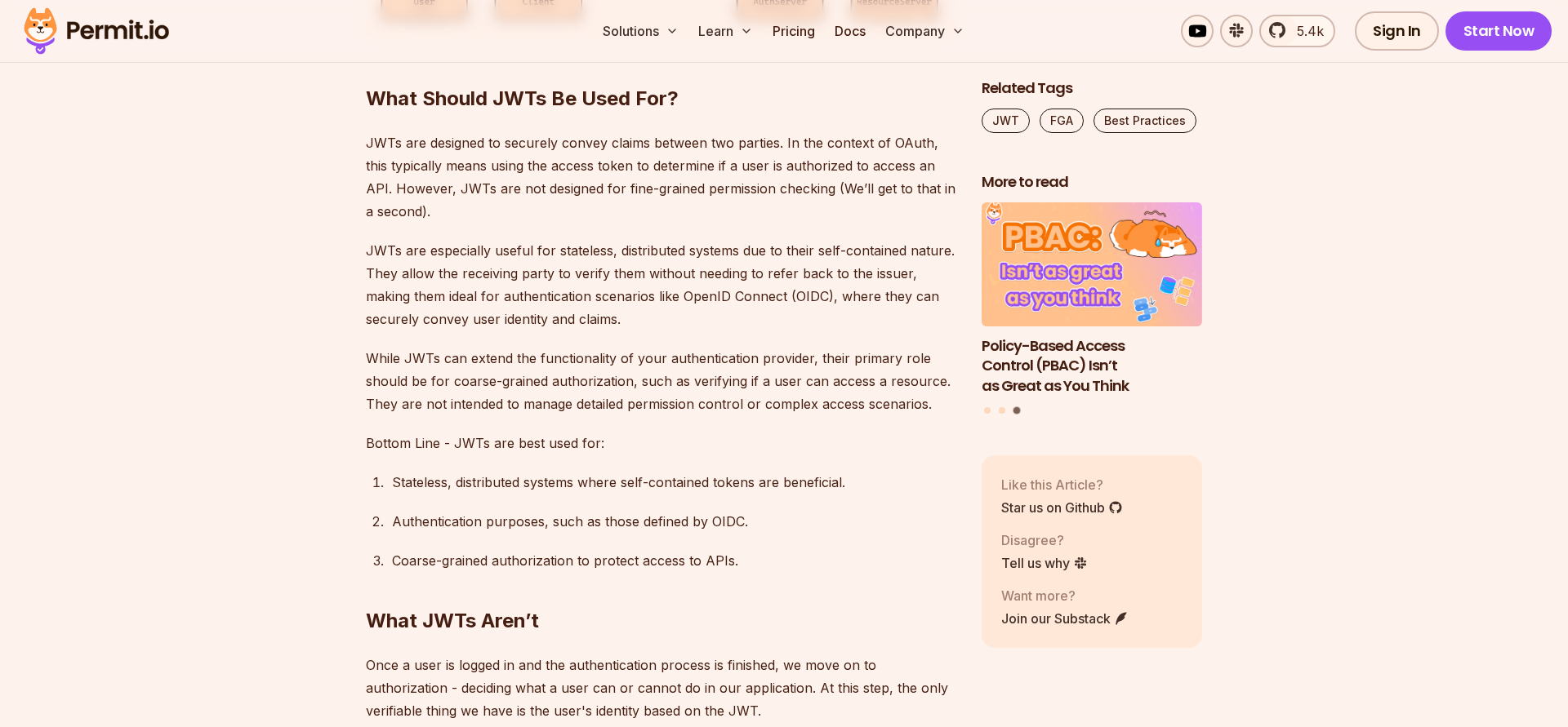
click at [482, 136] on p "JWTs are designed to securely convey claims between two parties. In the context…" at bounding box center [661, 177] width 590 height 91
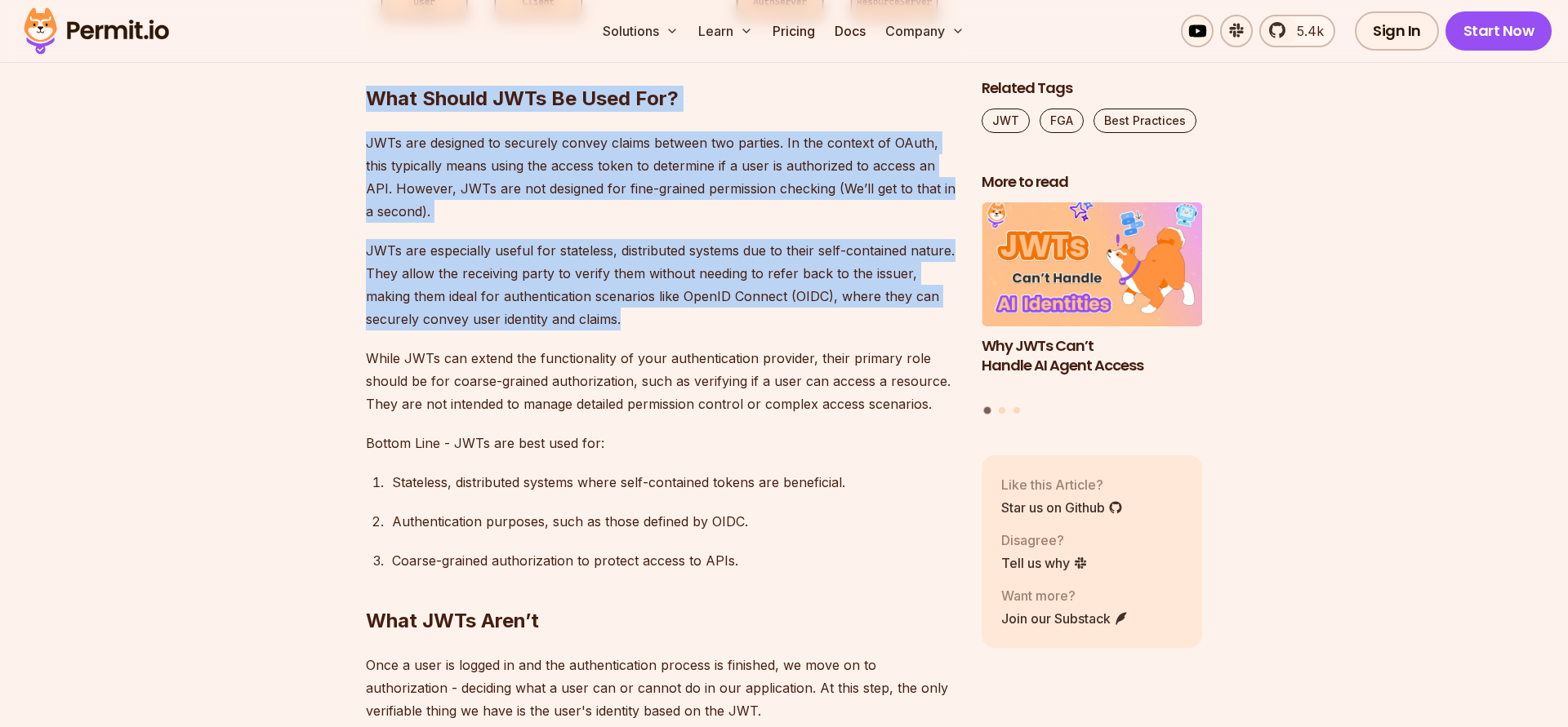
drag, startPoint x: 368, startPoint y: 96, endPoint x: 694, endPoint y: 329, distance: 400.7
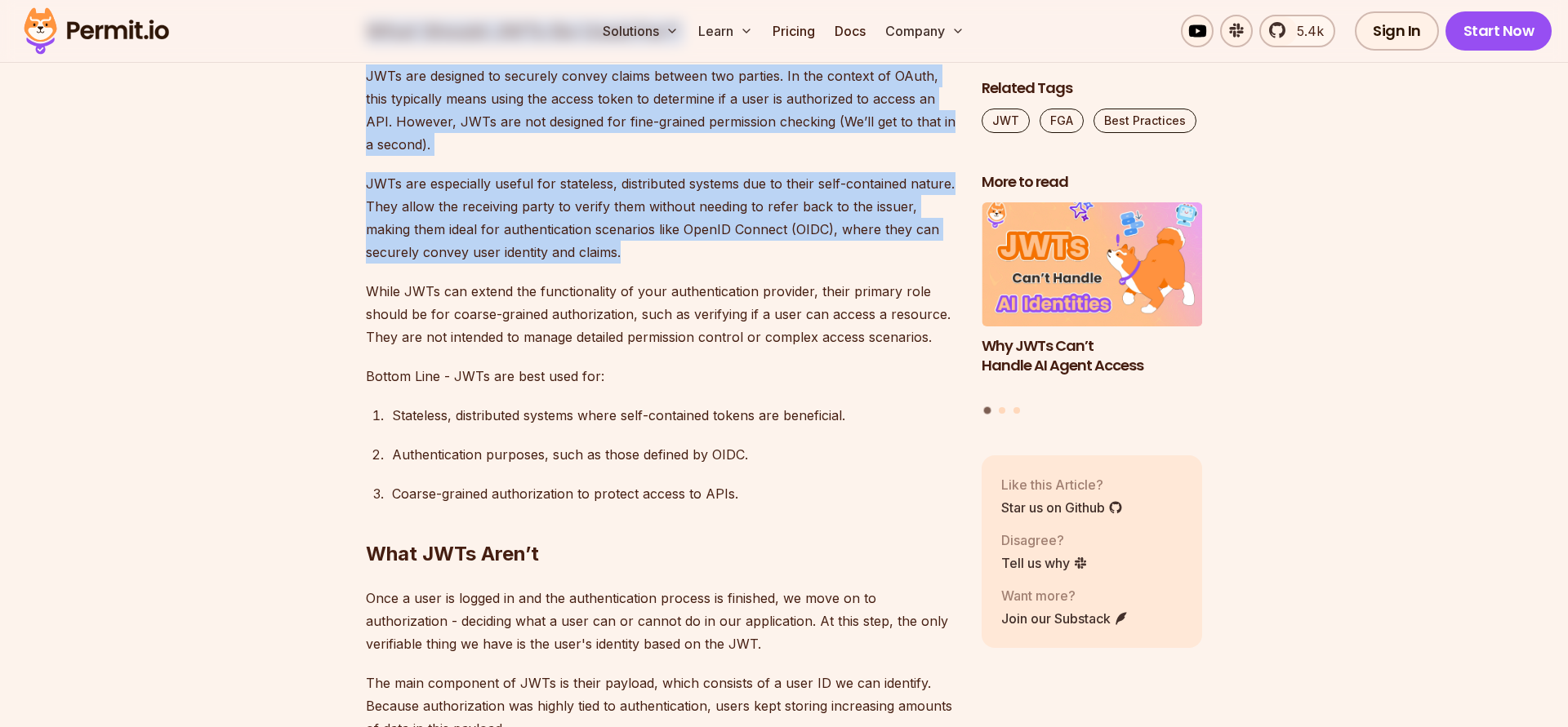
scroll to position [3164, 0]
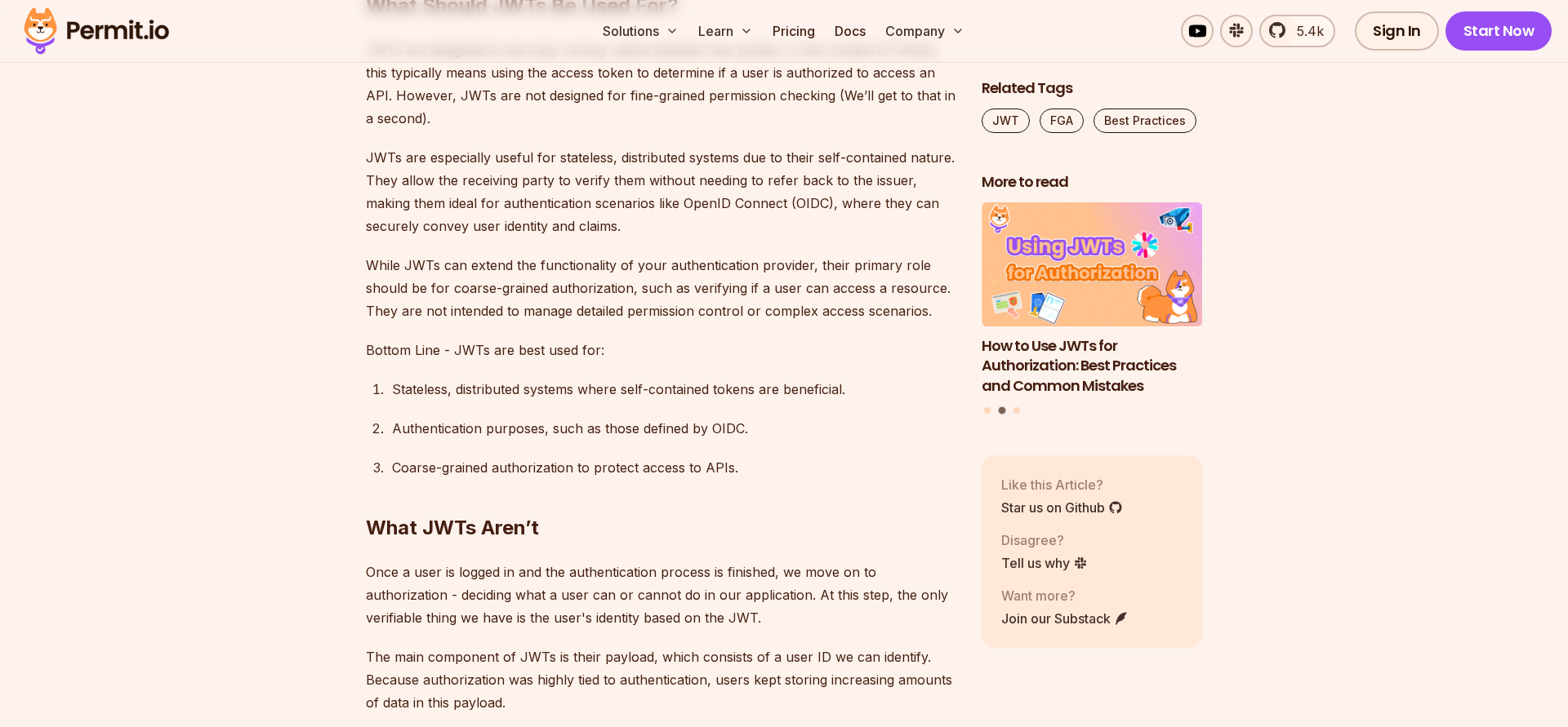
click at [388, 265] on p "While JWTs can extend the functionality of your authentication provider, their …" at bounding box center [661, 288] width 590 height 68
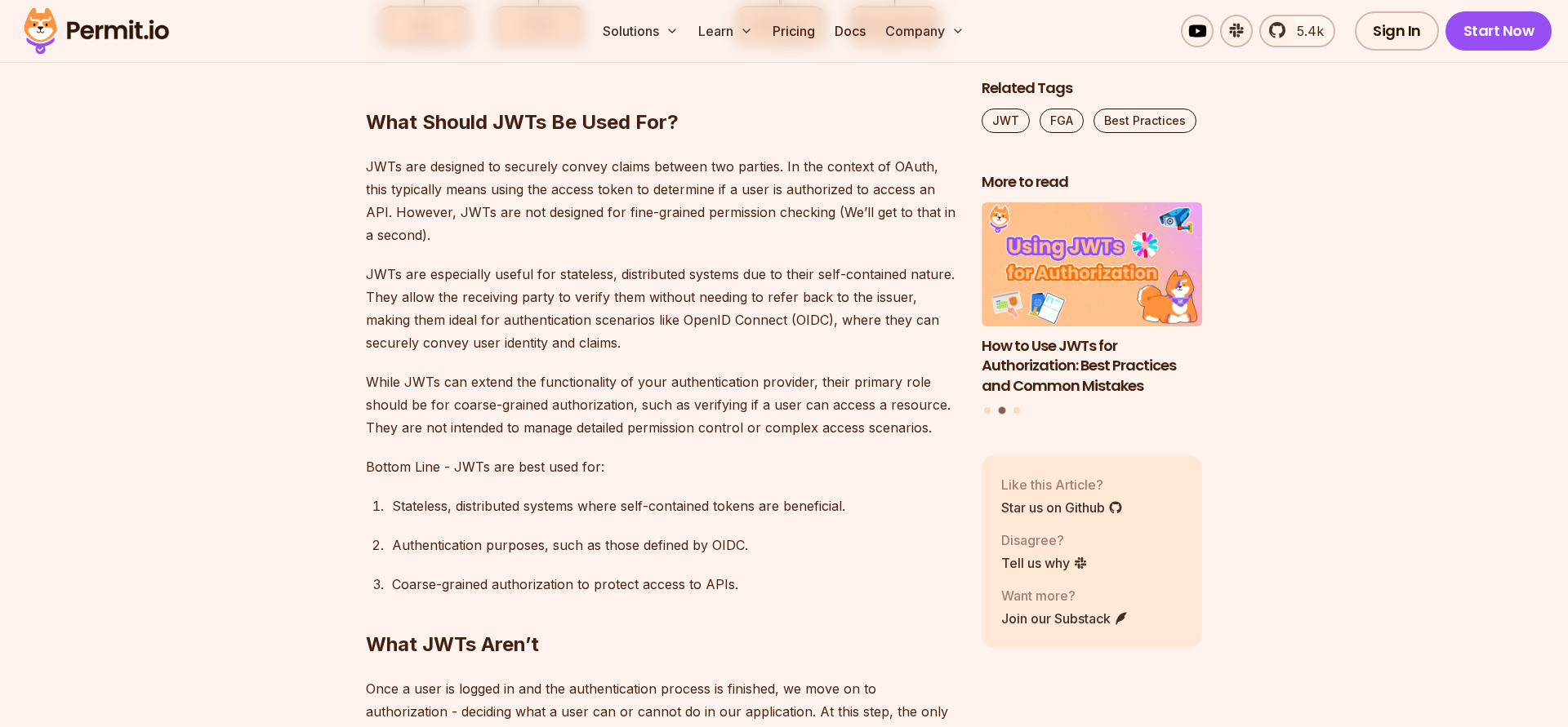
scroll to position [2978, 0]
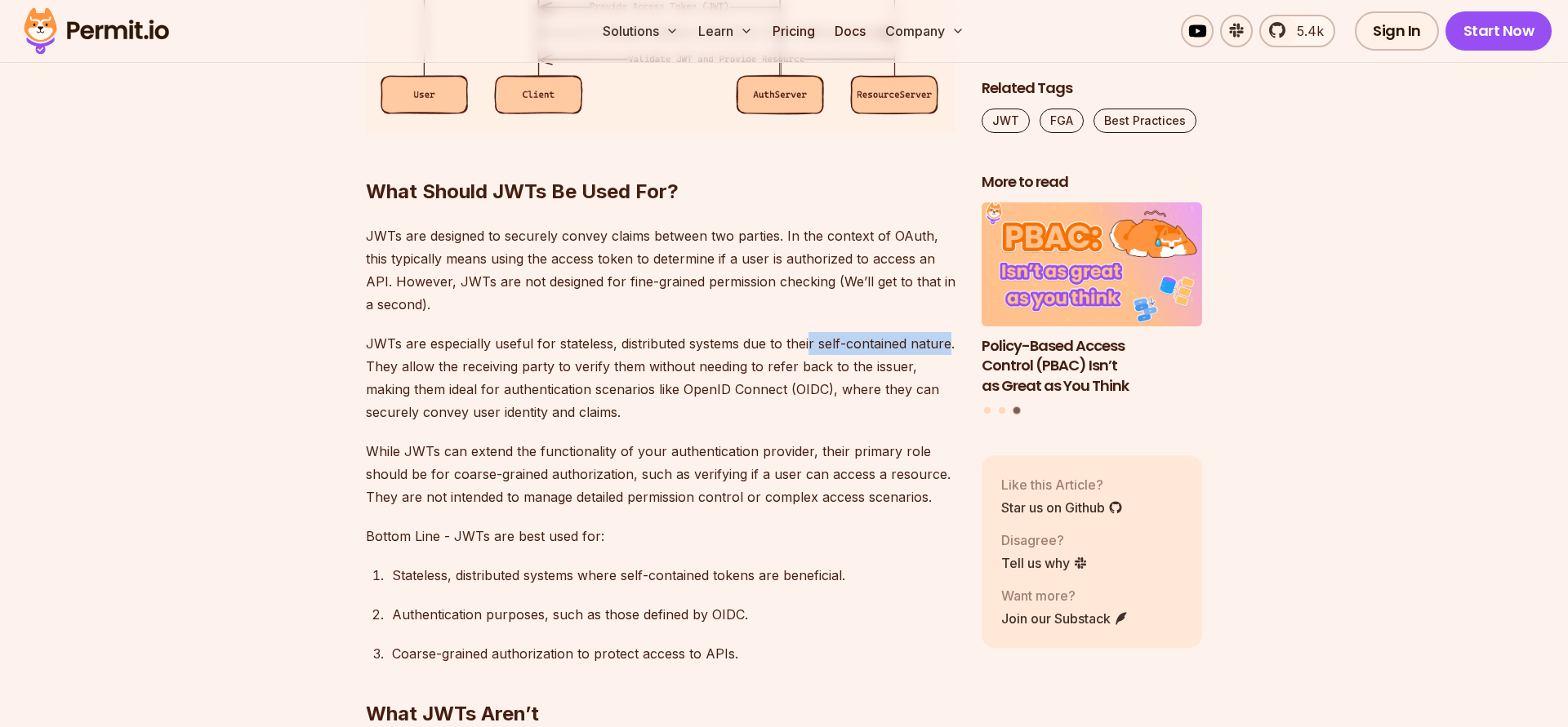
drag, startPoint x: 949, startPoint y: 344, endPoint x: 807, endPoint y: 347, distance: 142.0
click at [807, 347] on p "JWTs are especially useful for stateless, distributed systems due to their self…" at bounding box center [661, 377] width 590 height 91
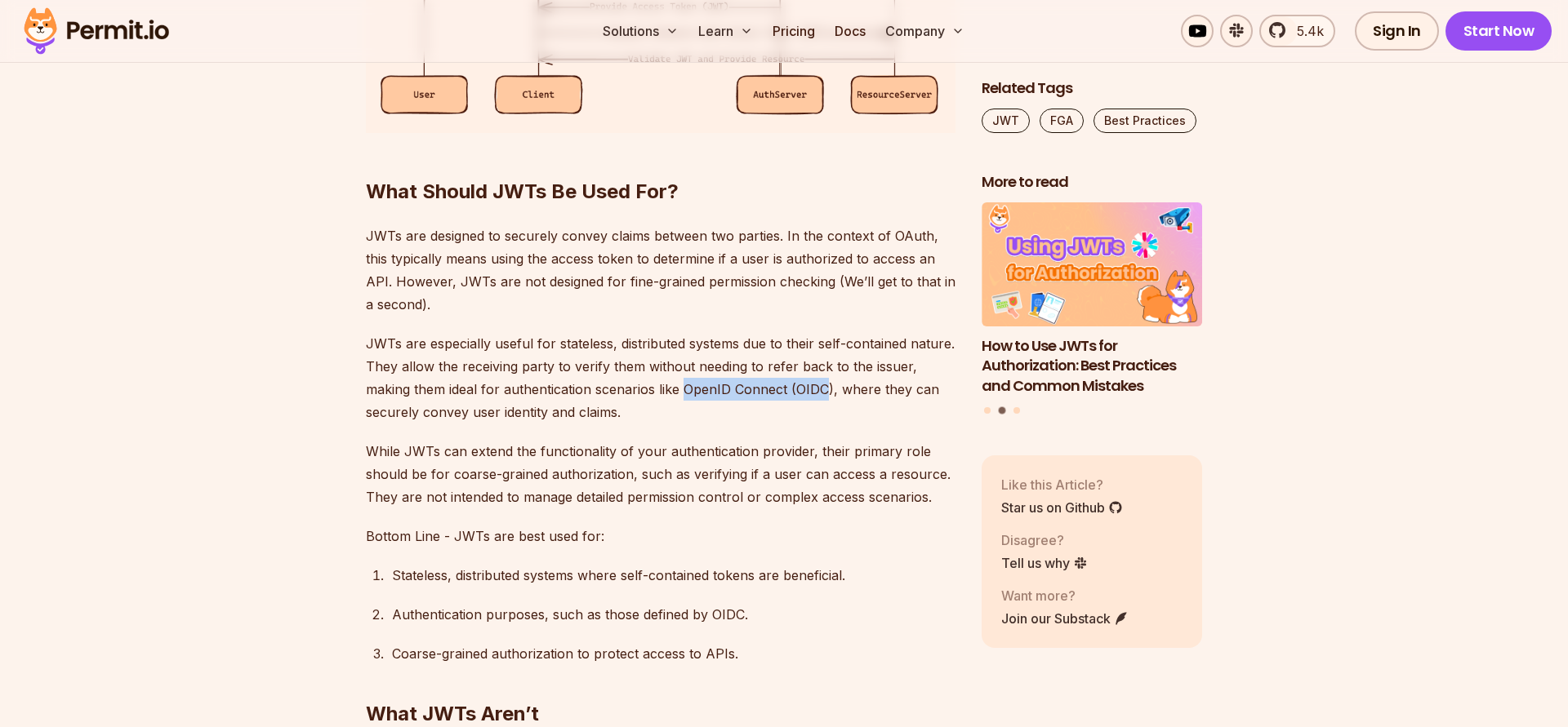
drag, startPoint x: 687, startPoint y: 391, endPoint x: 825, endPoint y: 391, distance: 138.0
click at [825, 391] on p "JWTs are especially useful for stateless, distributed systems due to their self…" at bounding box center [661, 377] width 590 height 91
drag, startPoint x: 424, startPoint y: 410, endPoint x: 638, endPoint y: 415, distance: 214.1
click at [638, 415] on p "JWTs are especially useful for stateless, distributed systems due to their self…" at bounding box center [661, 377] width 590 height 91
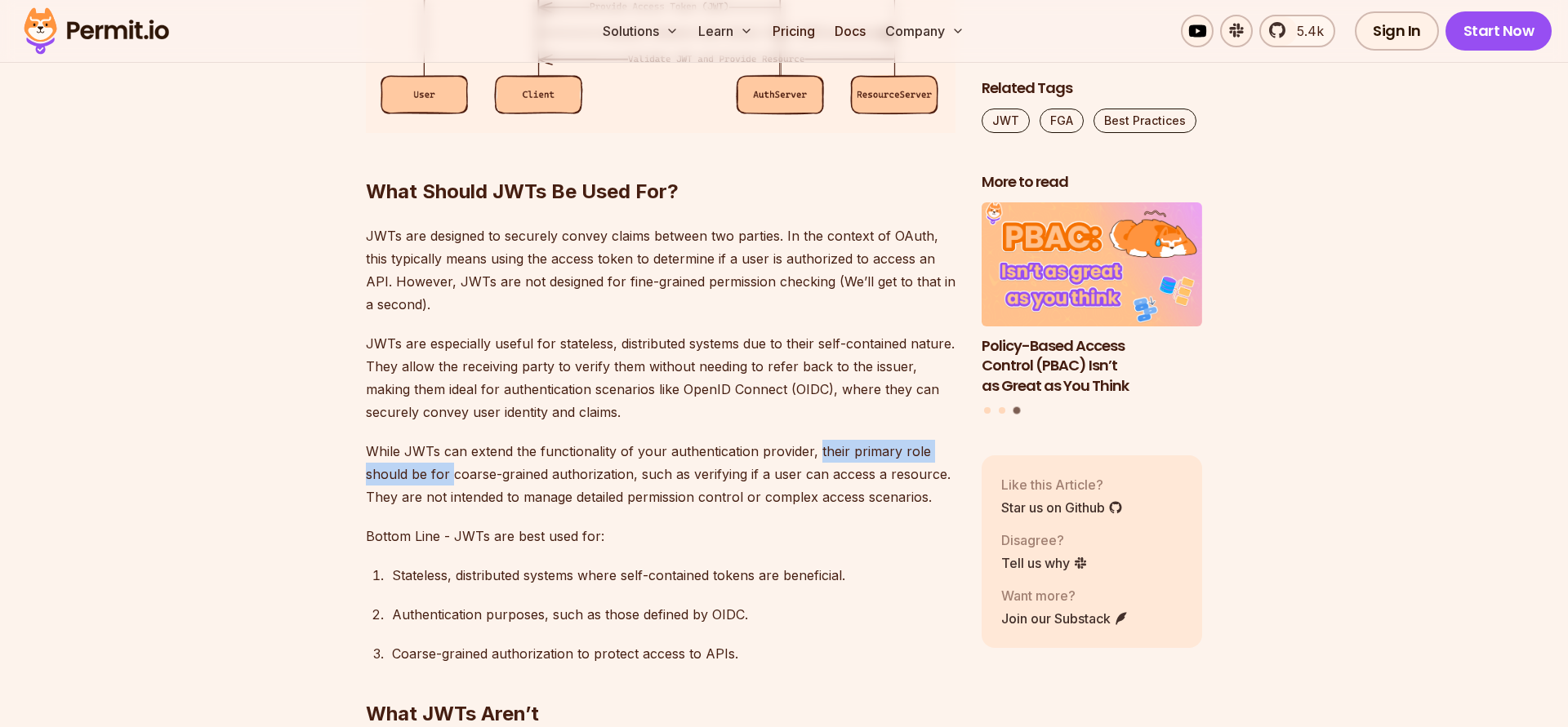
drag, startPoint x: 813, startPoint y: 453, endPoint x: 454, endPoint y: 471, distance: 359.5
click at [454, 471] on p "While JWTs can extend the functionality of your authentication provider, their …" at bounding box center [661, 474] width 590 height 68
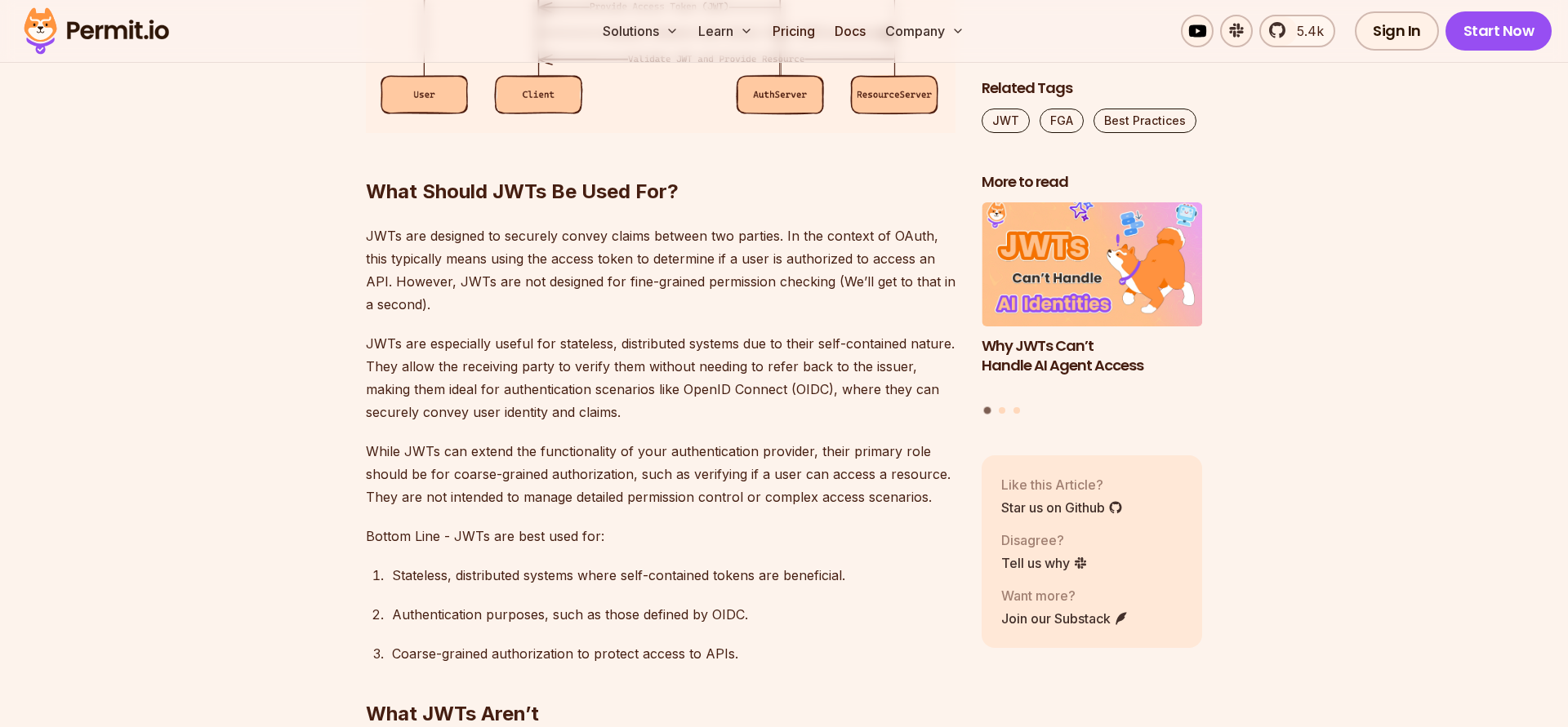
click at [457, 477] on p "While JWTs can extend the functionality of your authentication provider, their …" at bounding box center [661, 474] width 590 height 68
drag, startPoint x: 450, startPoint y: 478, endPoint x: 632, endPoint y: 478, distance: 182.0
click at [632, 478] on p "While JWTs can extend the functionality of your authentication provider, their …" at bounding box center [661, 474] width 590 height 68
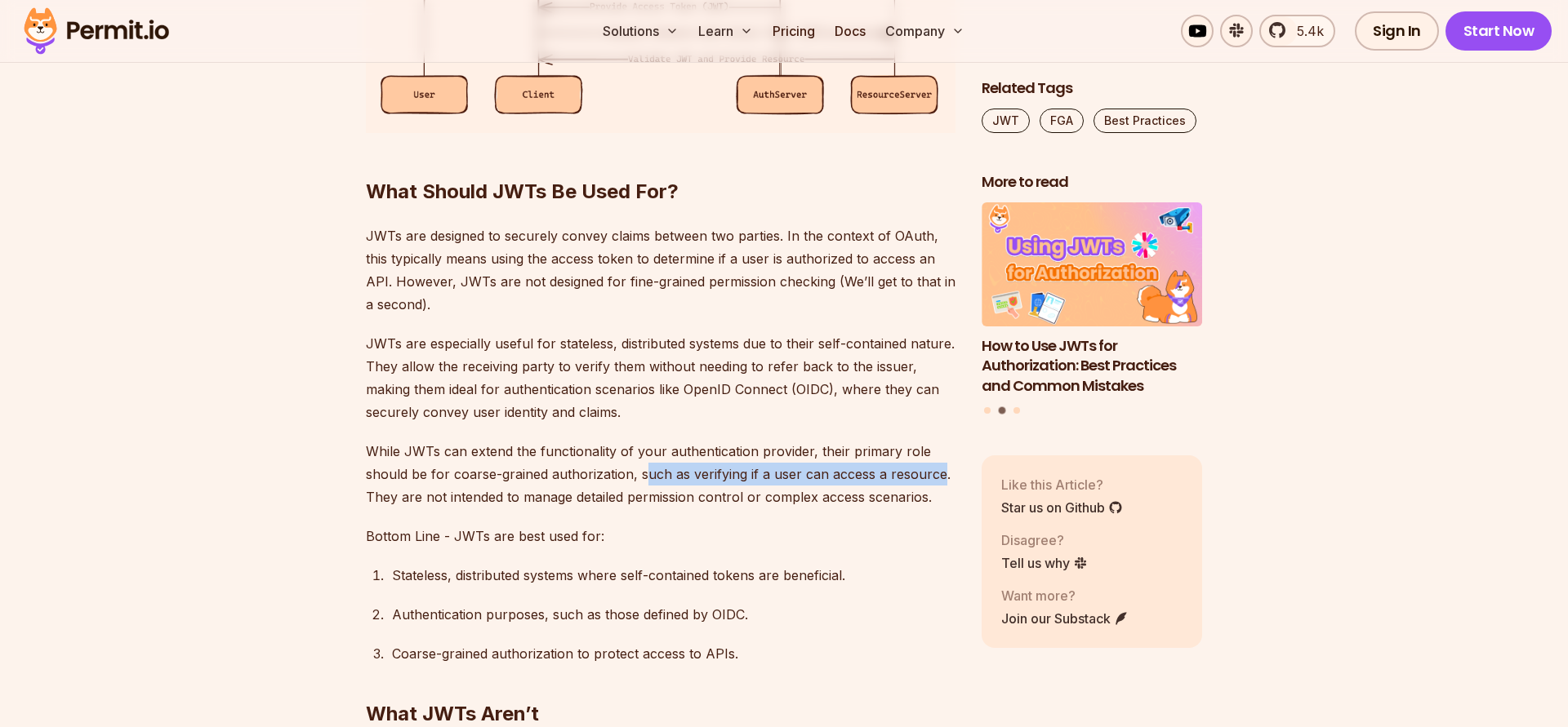
drag, startPoint x: 642, startPoint y: 470, endPoint x: 940, endPoint y: 478, distance: 298.1
click at [940, 478] on p "While JWTs can extend the functionality of your authentication provider, their …" at bounding box center [661, 474] width 590 height 68
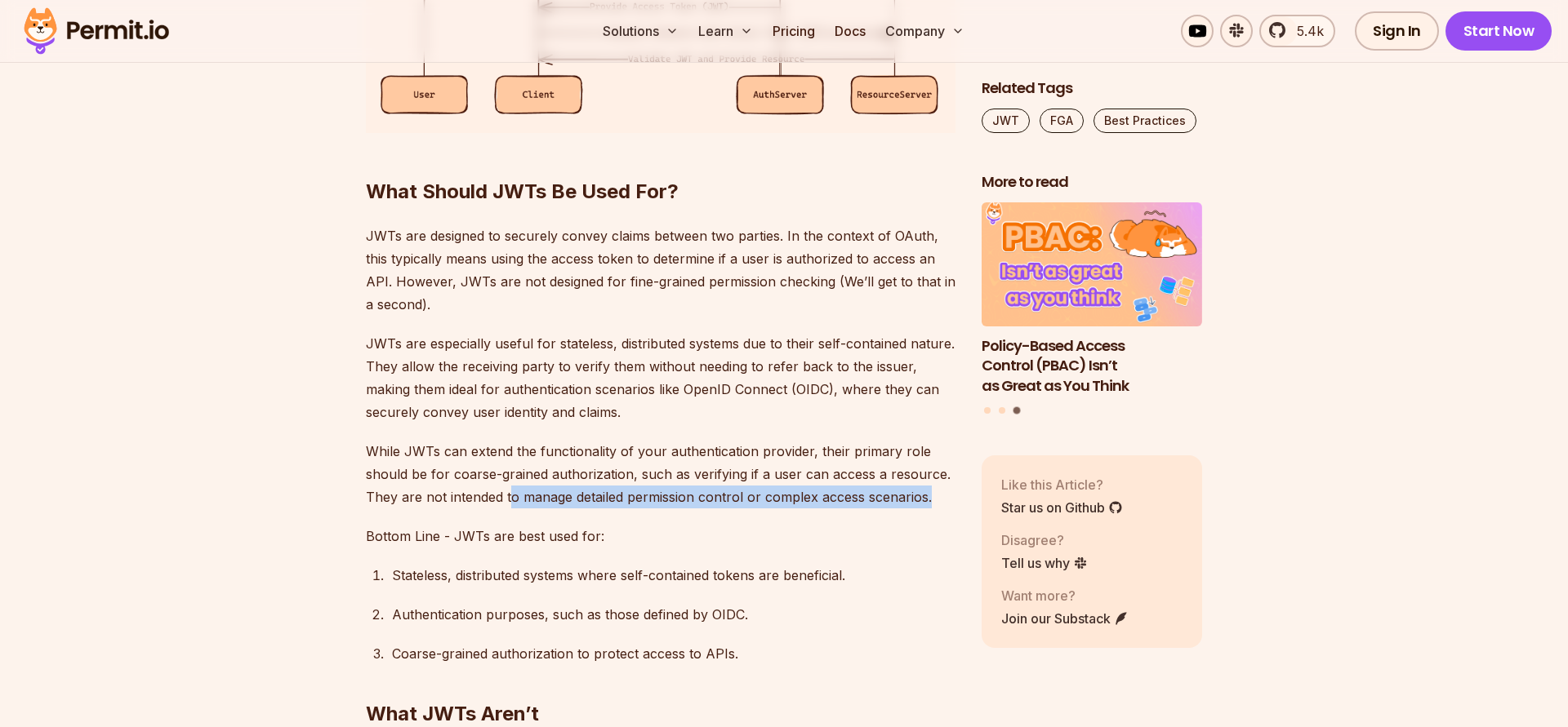
drag, startPoint x: 511, startPoint y: 497, endPoint x: 930, endPoint y: 505, distance: 419.1
click at [930, 505] on p "While JWTs can extend the functionality of your authentication provider, their …" at bounding box center [661, 474] width 590 height 68
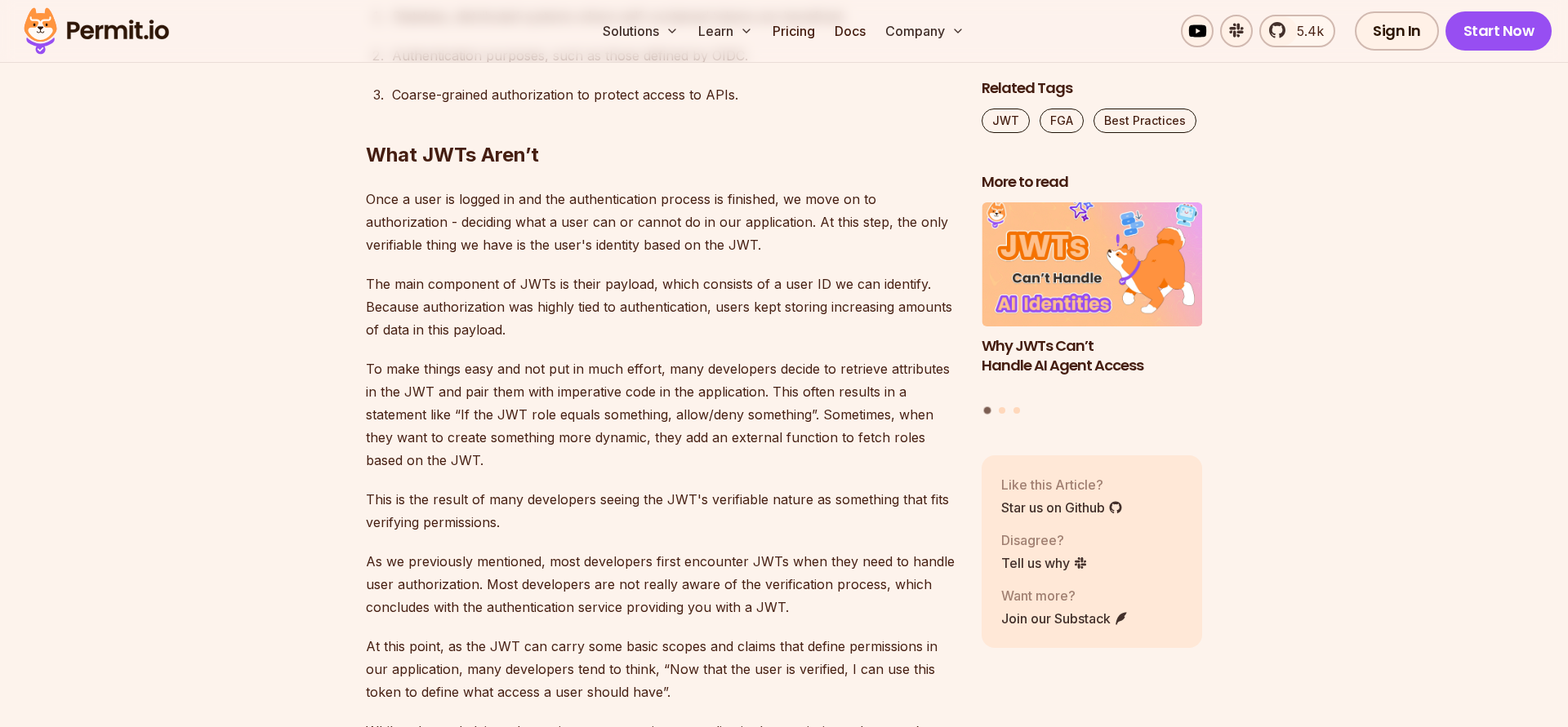
scroll to position [3536, 0]
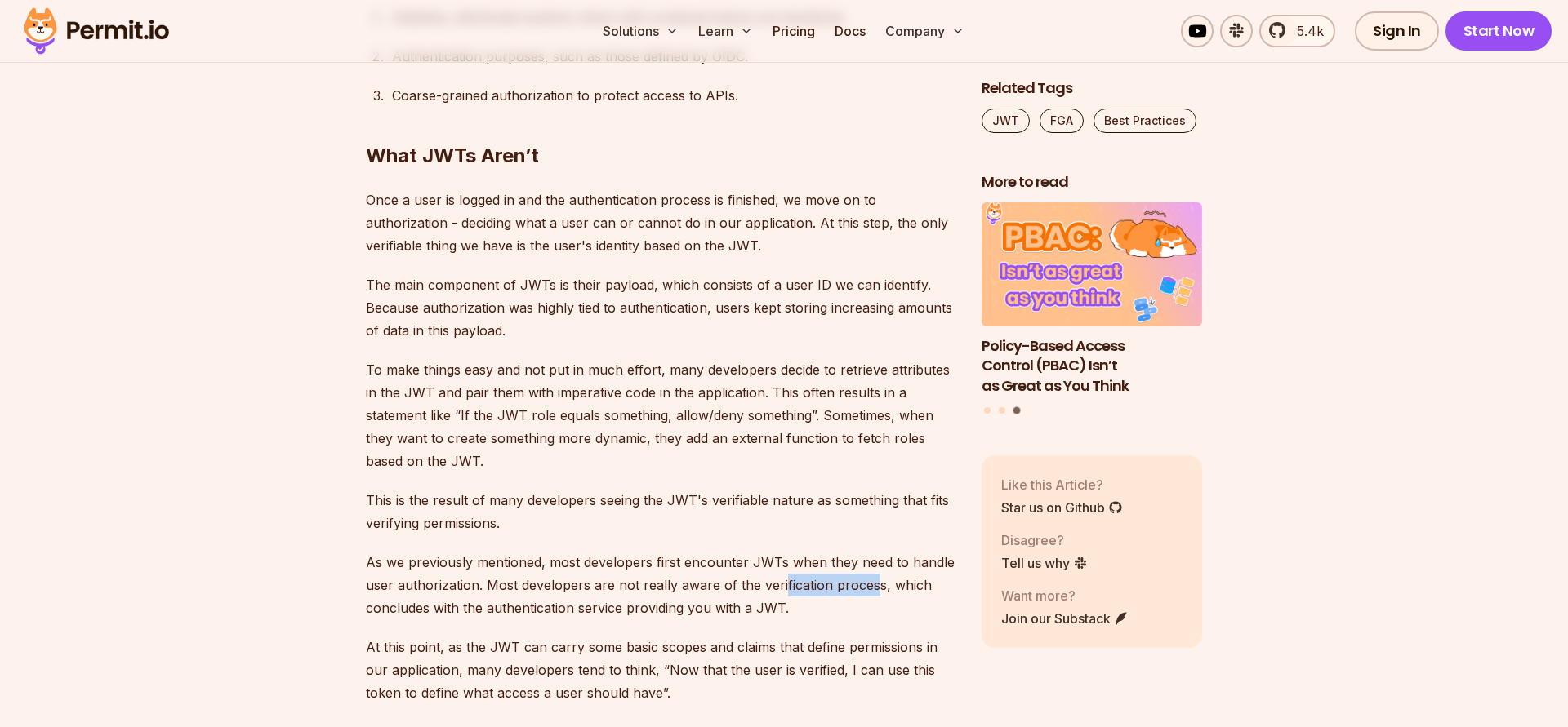
drag, startPoint x: 872, startPoint y: 588, endPoint x: 779, endPoint y: 591, distance: 93.0
click at [779, 591] on p "As we previously mentioned, most developers first encounter JWTs when they need…" at bounding box center [661, 585] width 590 height 68
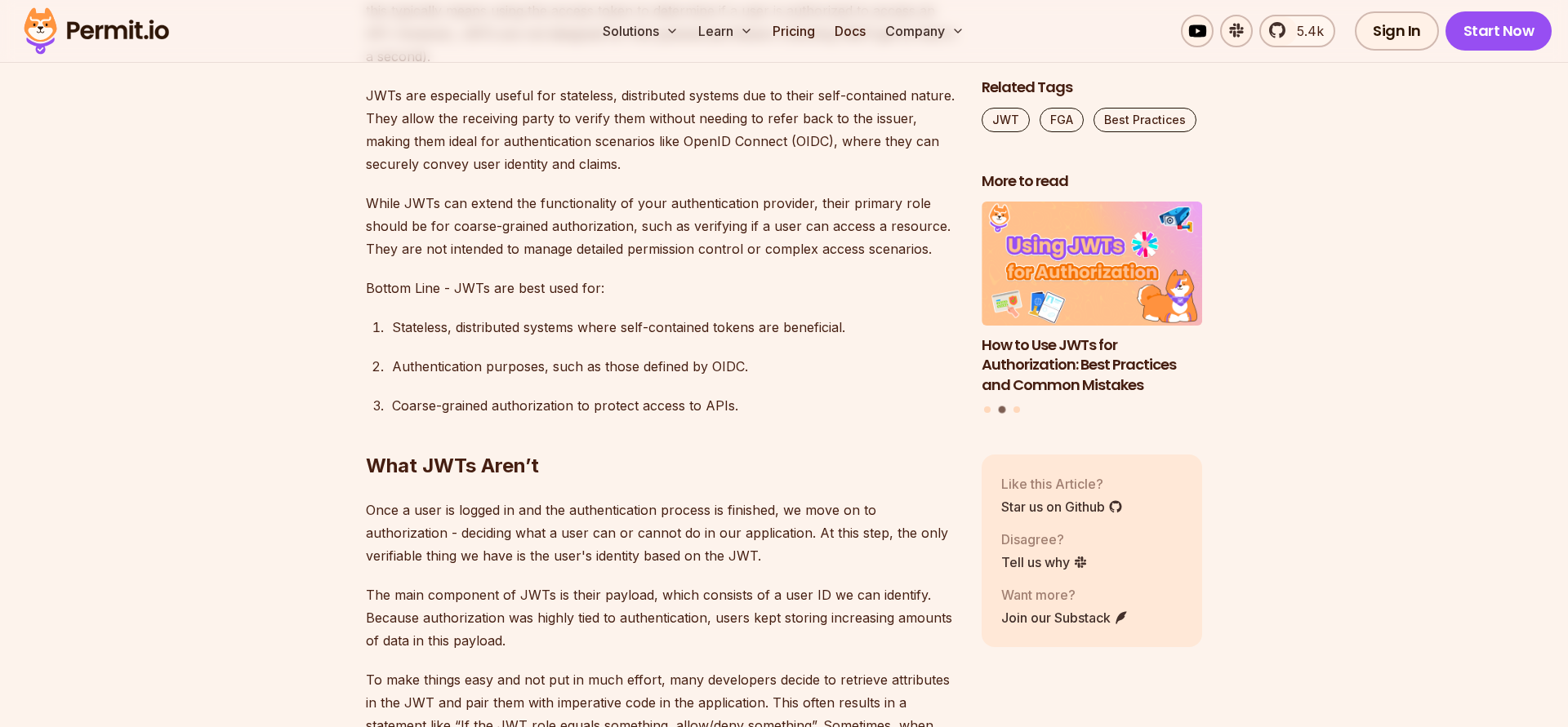
scroll to position [3164, 0]
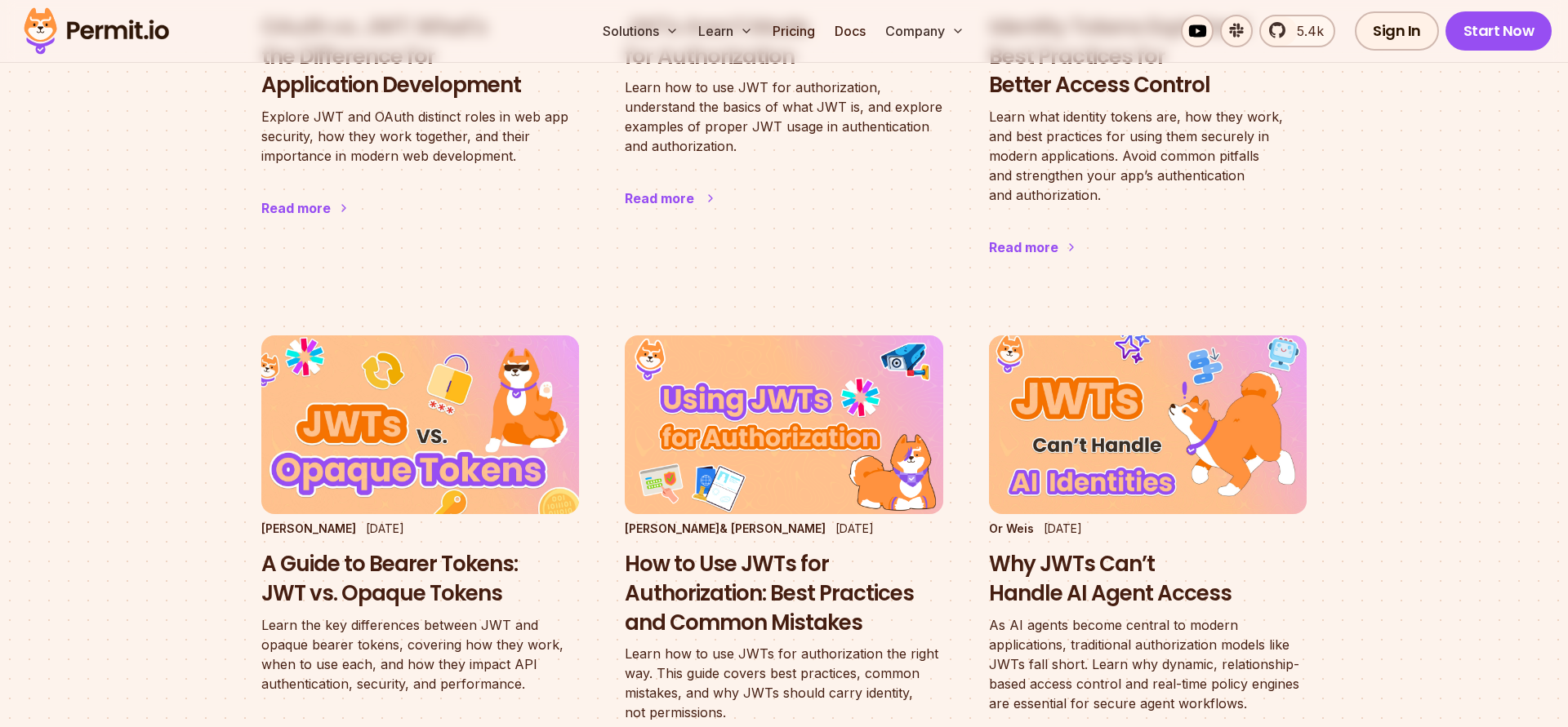
scroll to position [372, 0]
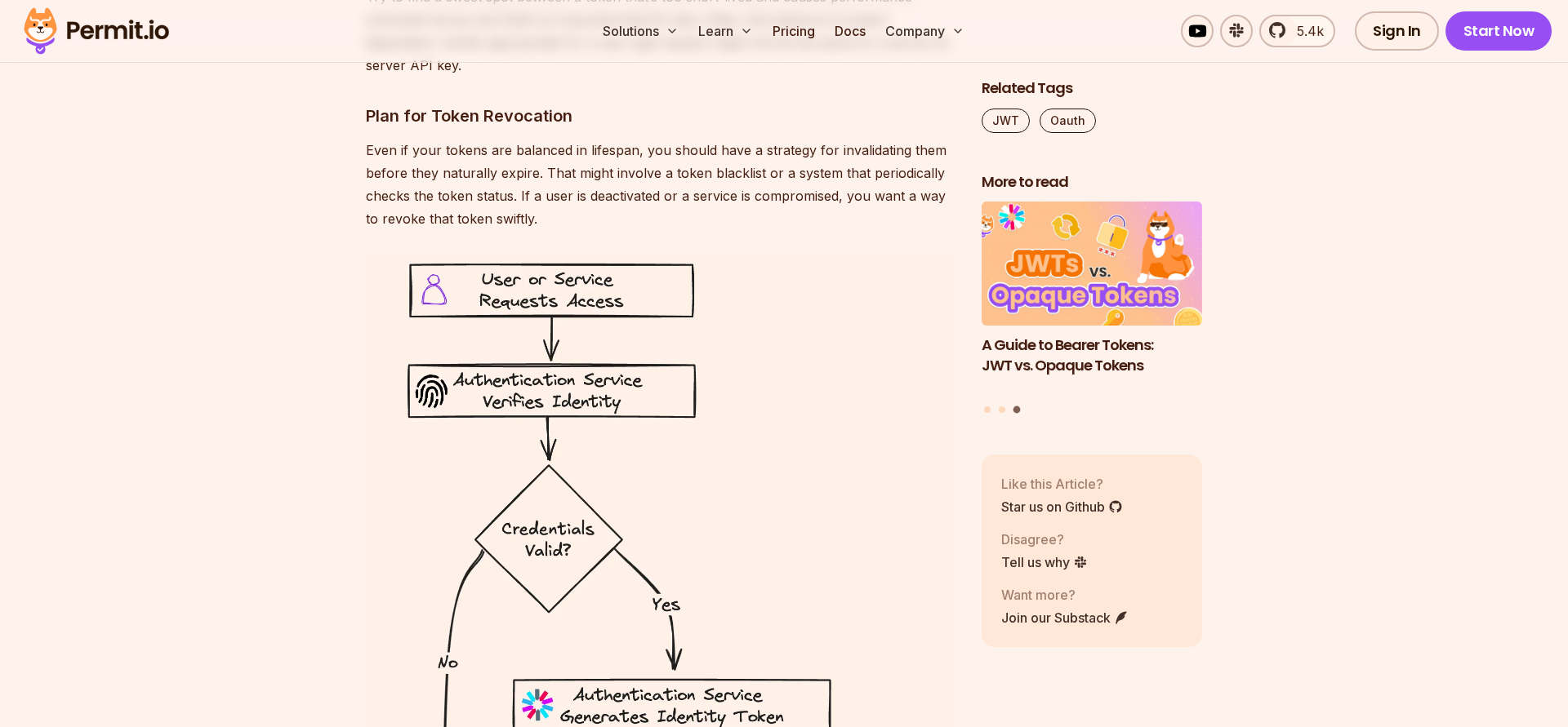
scroll to position [6049, 0]
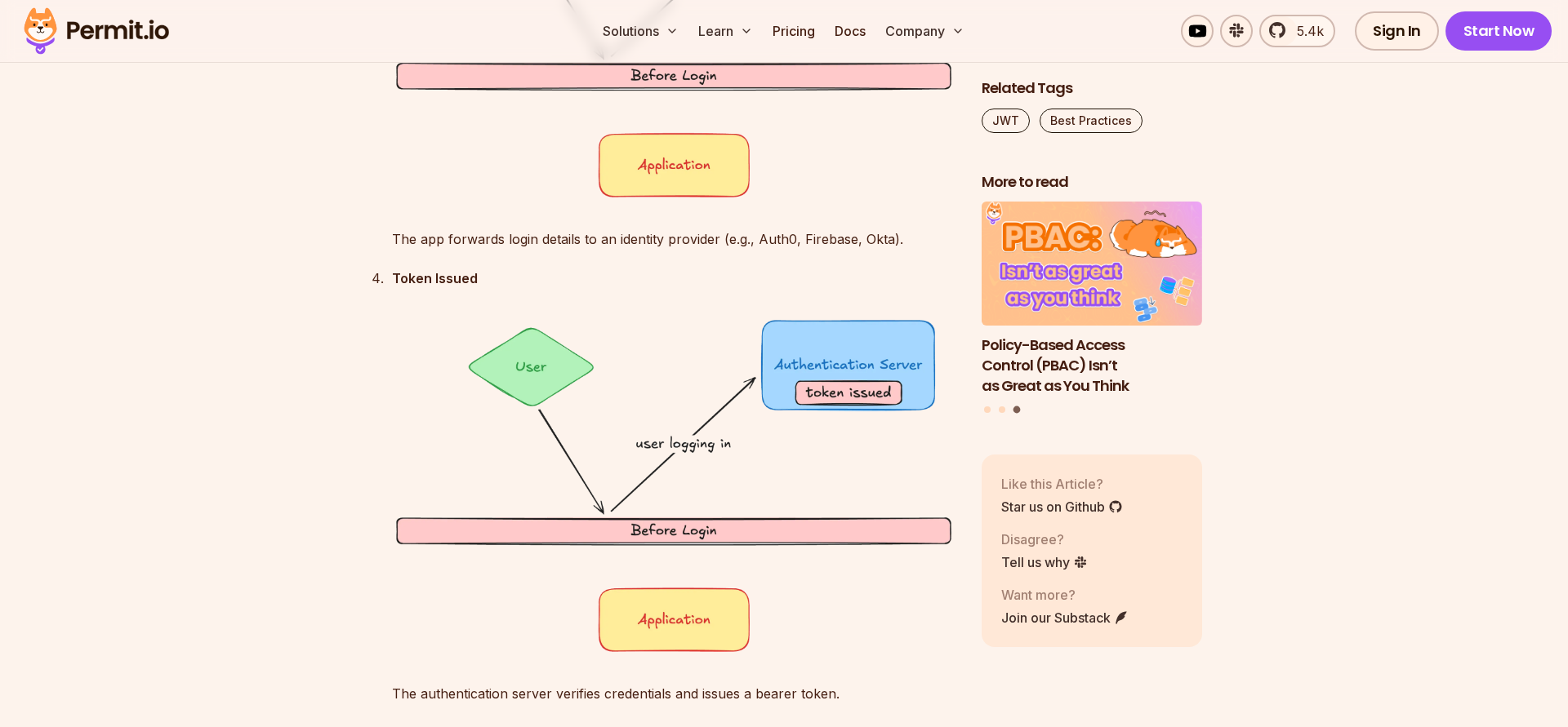
scroll to position [3722, 0]
